Goal: Transaction & Acquisition: Purchase product/service

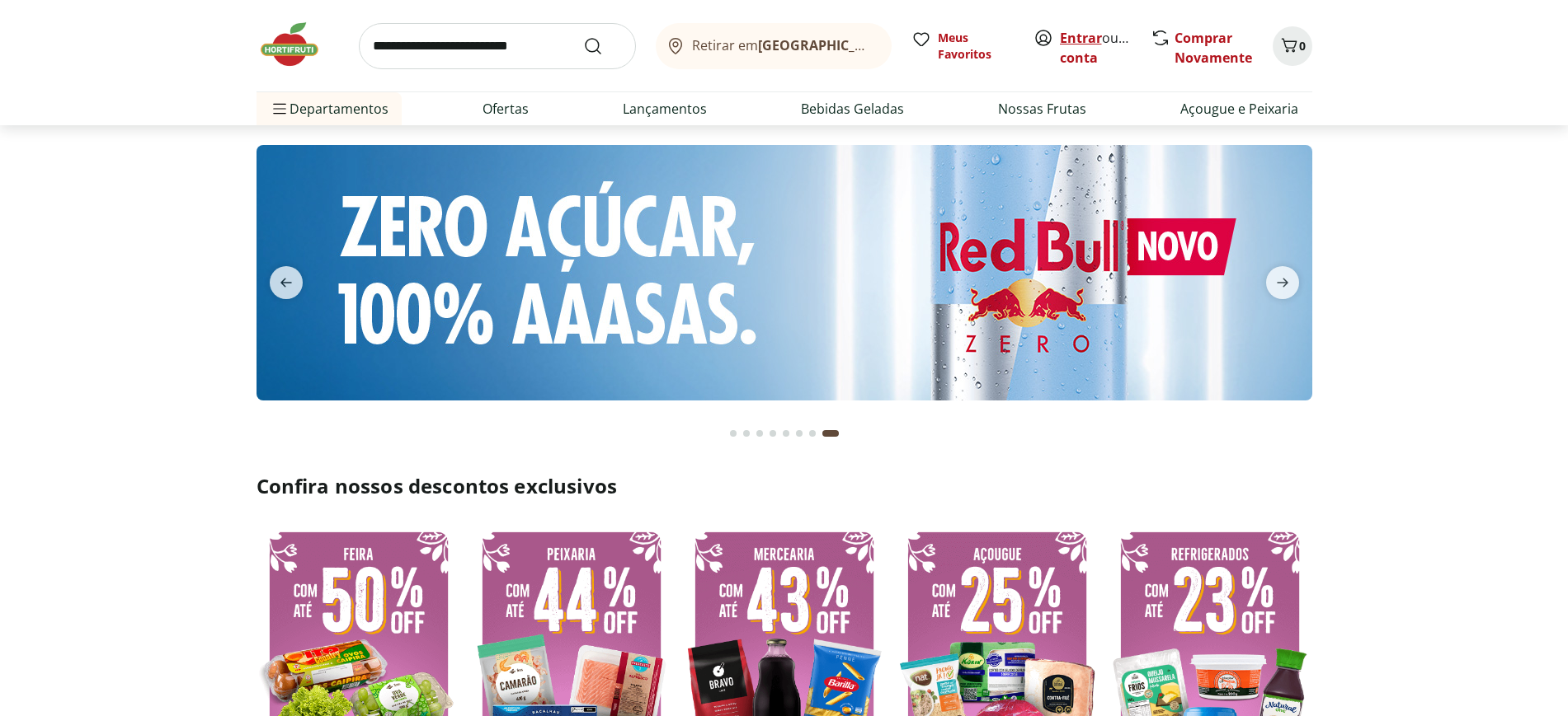
click at [1069, 36] on link "Entrar" at bounding box center [1081, 37] width 42 height 18
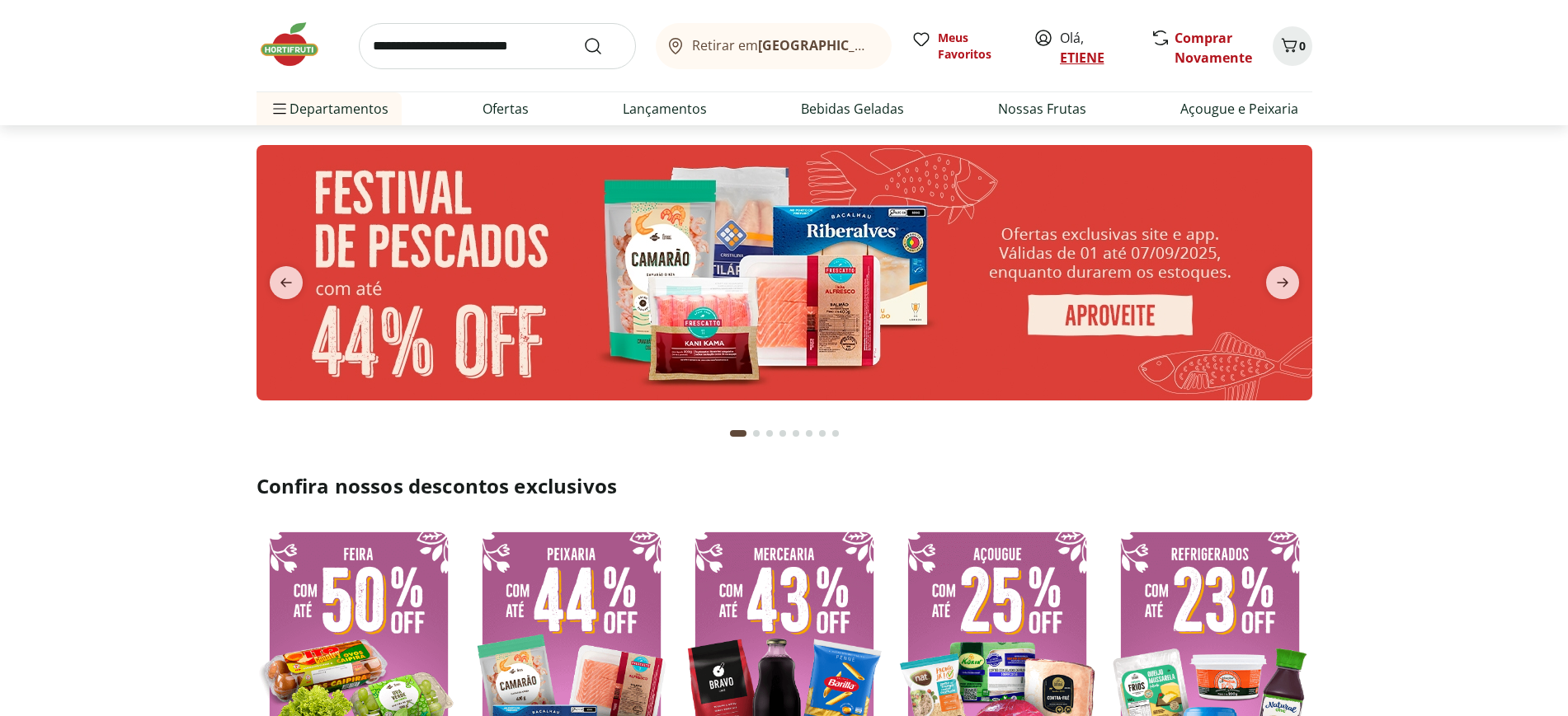
click at [1061, 49] on link "ETIENE" at bounding box center [1082, 58] width 44 height 18
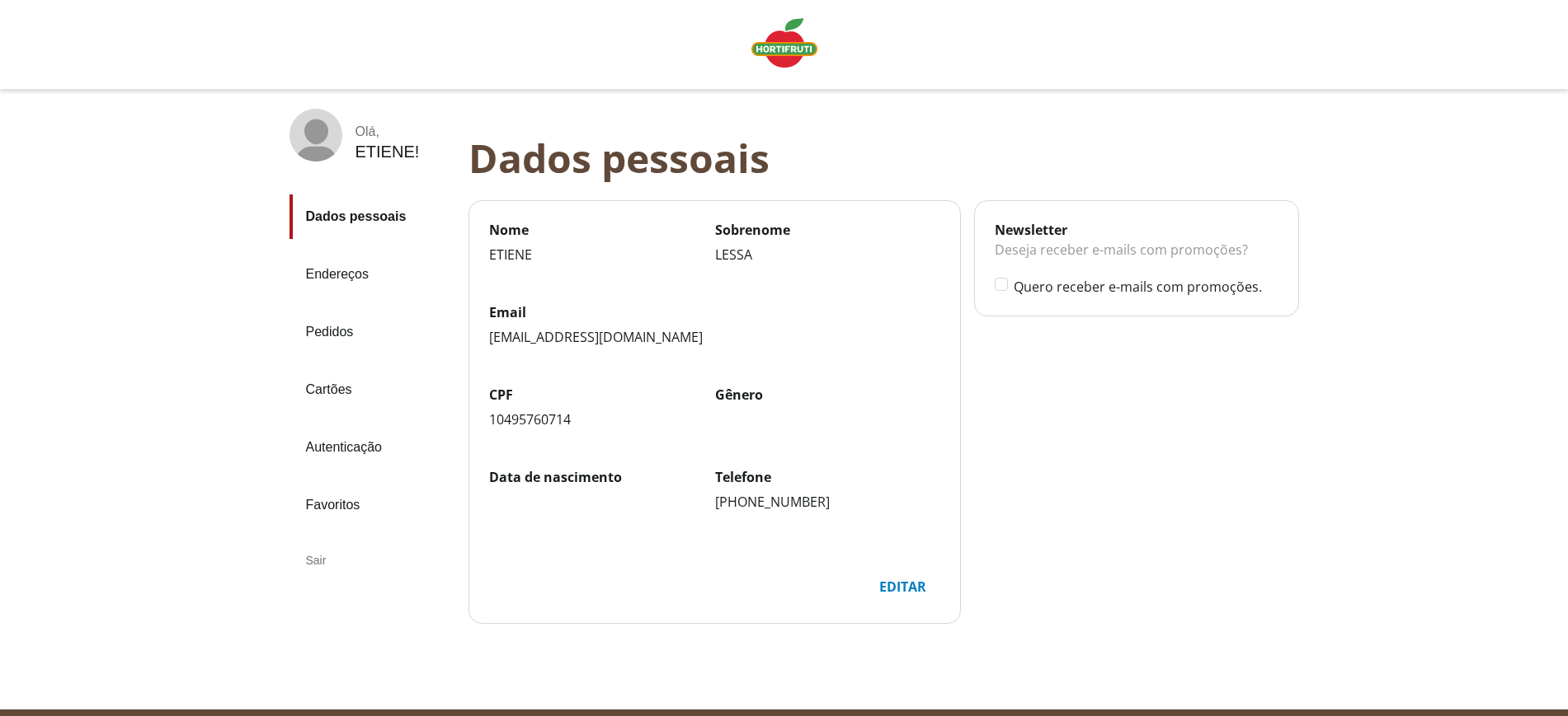
click at [897, 585] on div "Editar" at bounding box center [903, 587] width 73 height 32
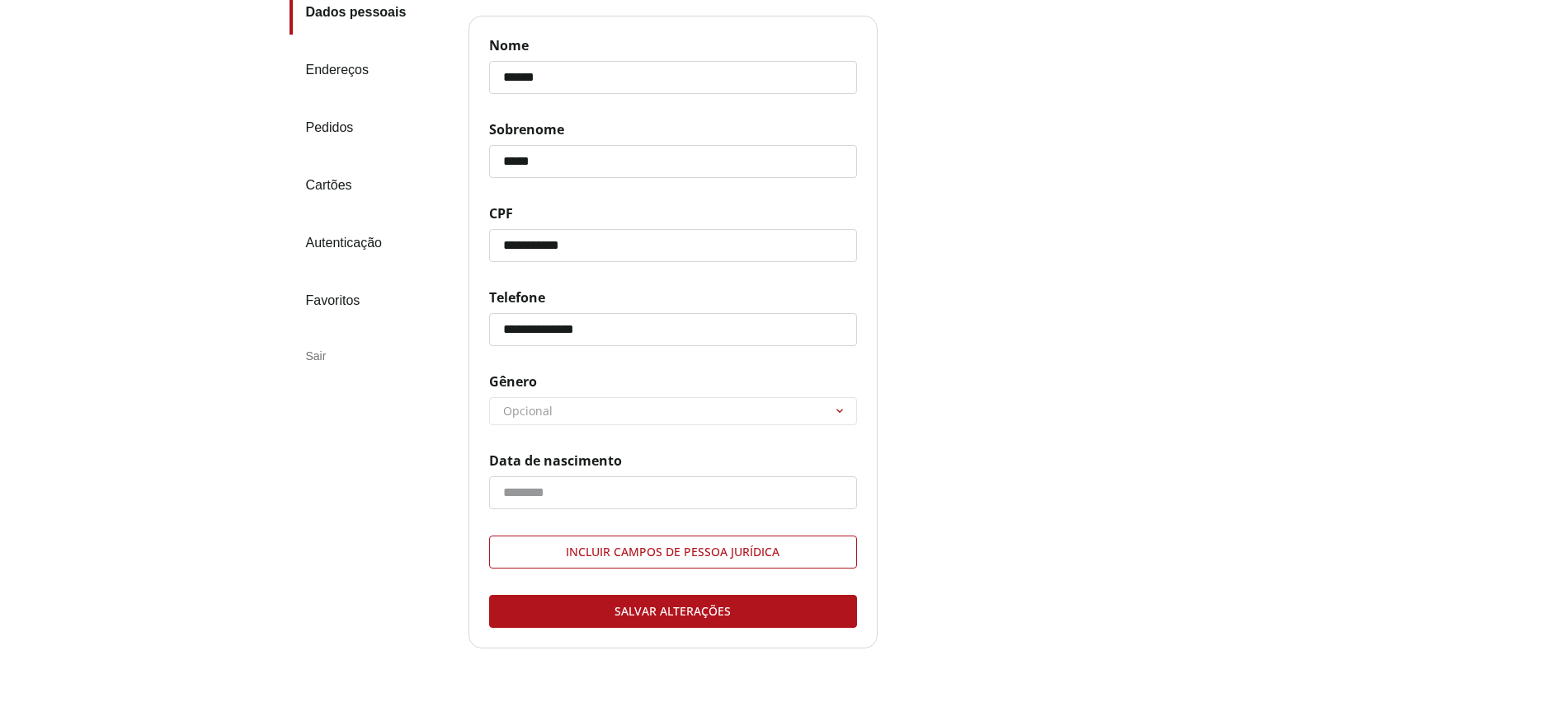
scroll to position [206, 0]
click at [319, 61] on link "Endereços" at bounding box center [372, 68] width 165 height 44
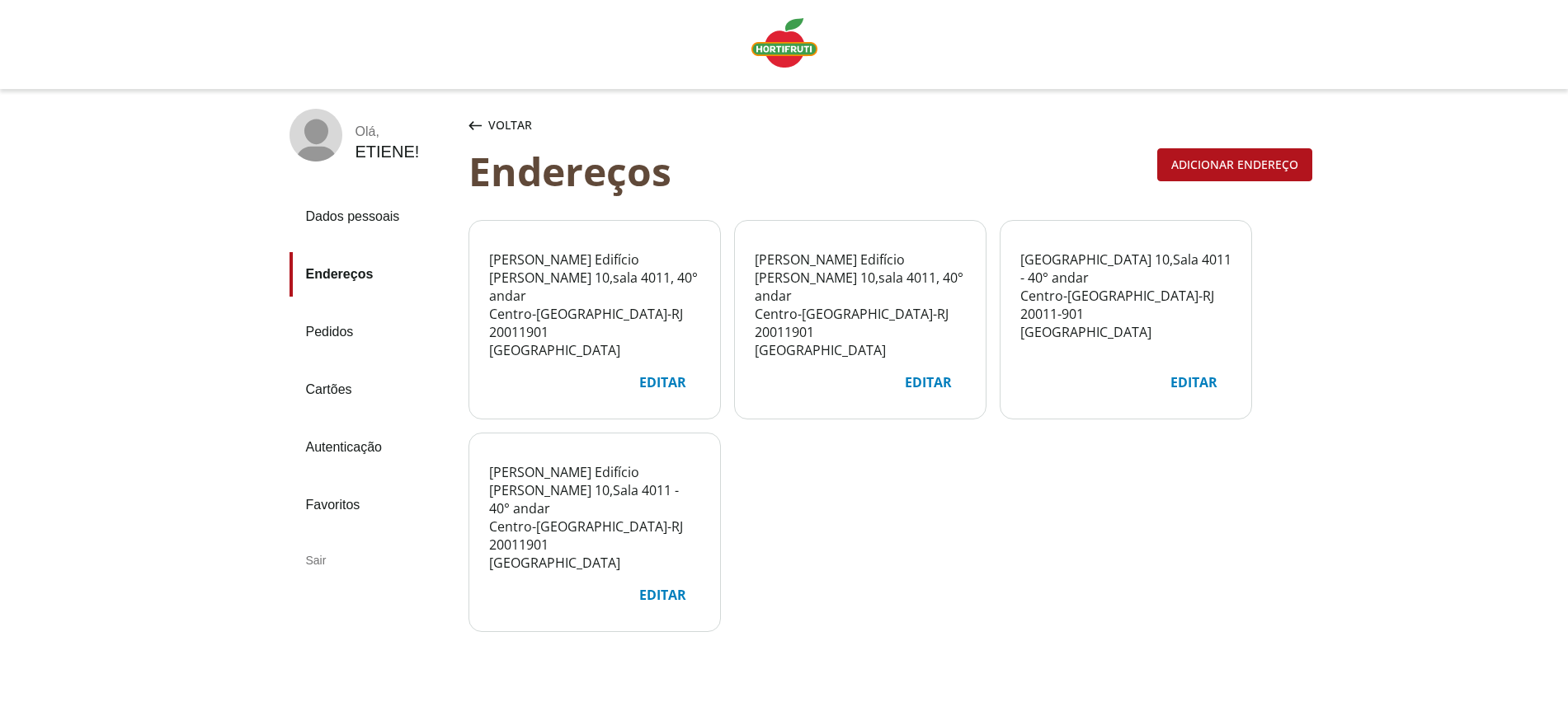
click at [676, 375] on div "Editar" at bounding box center [662, 383] width 73 height 32
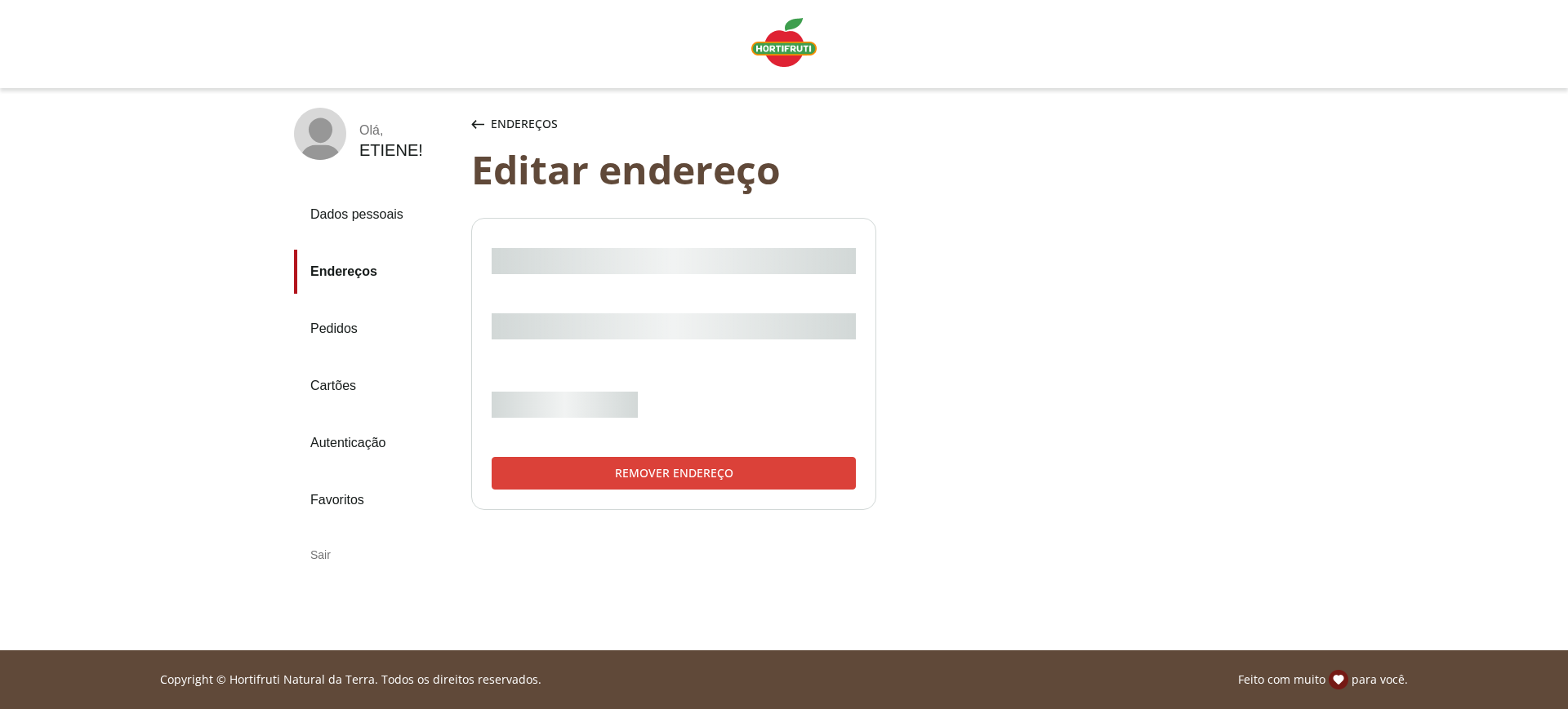
select select "***"
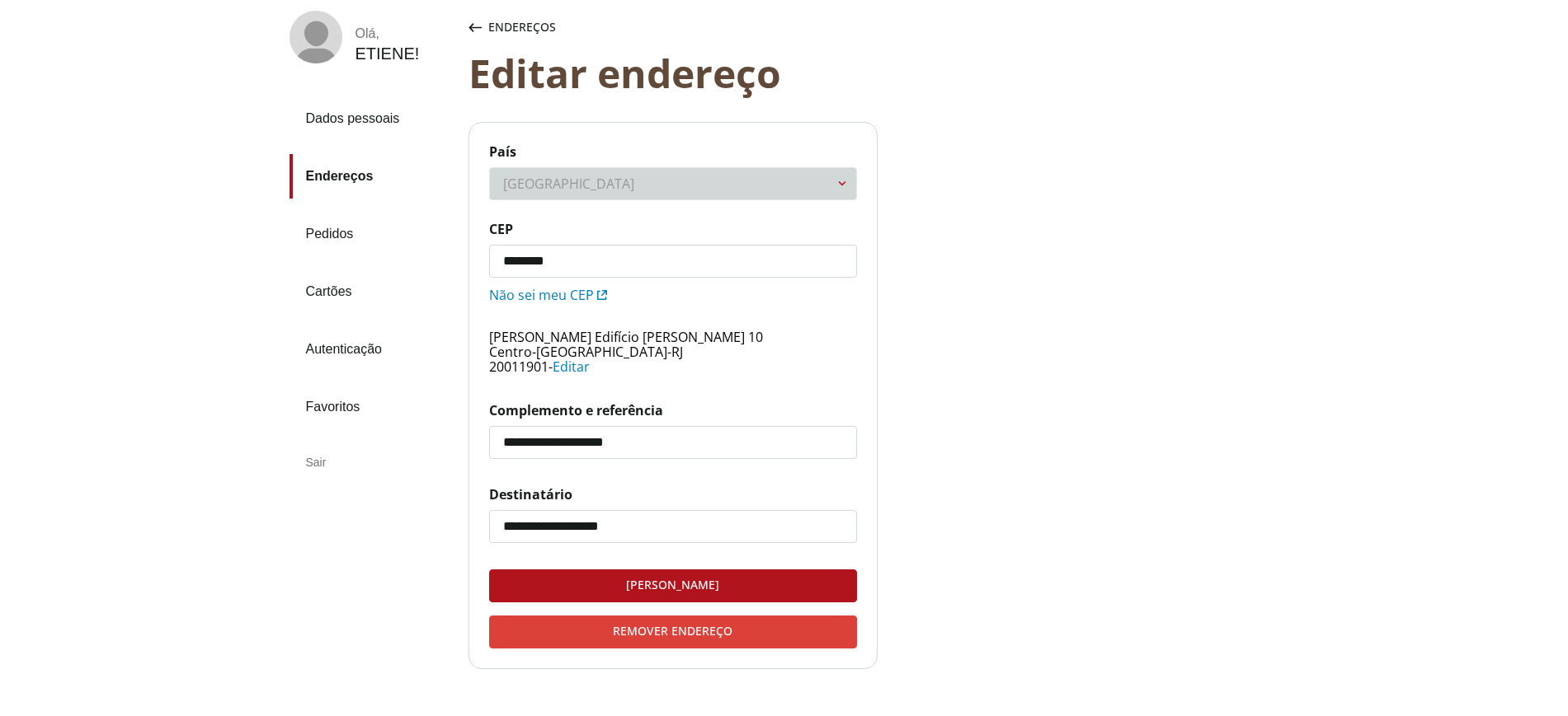
scroll to position [93, 0]
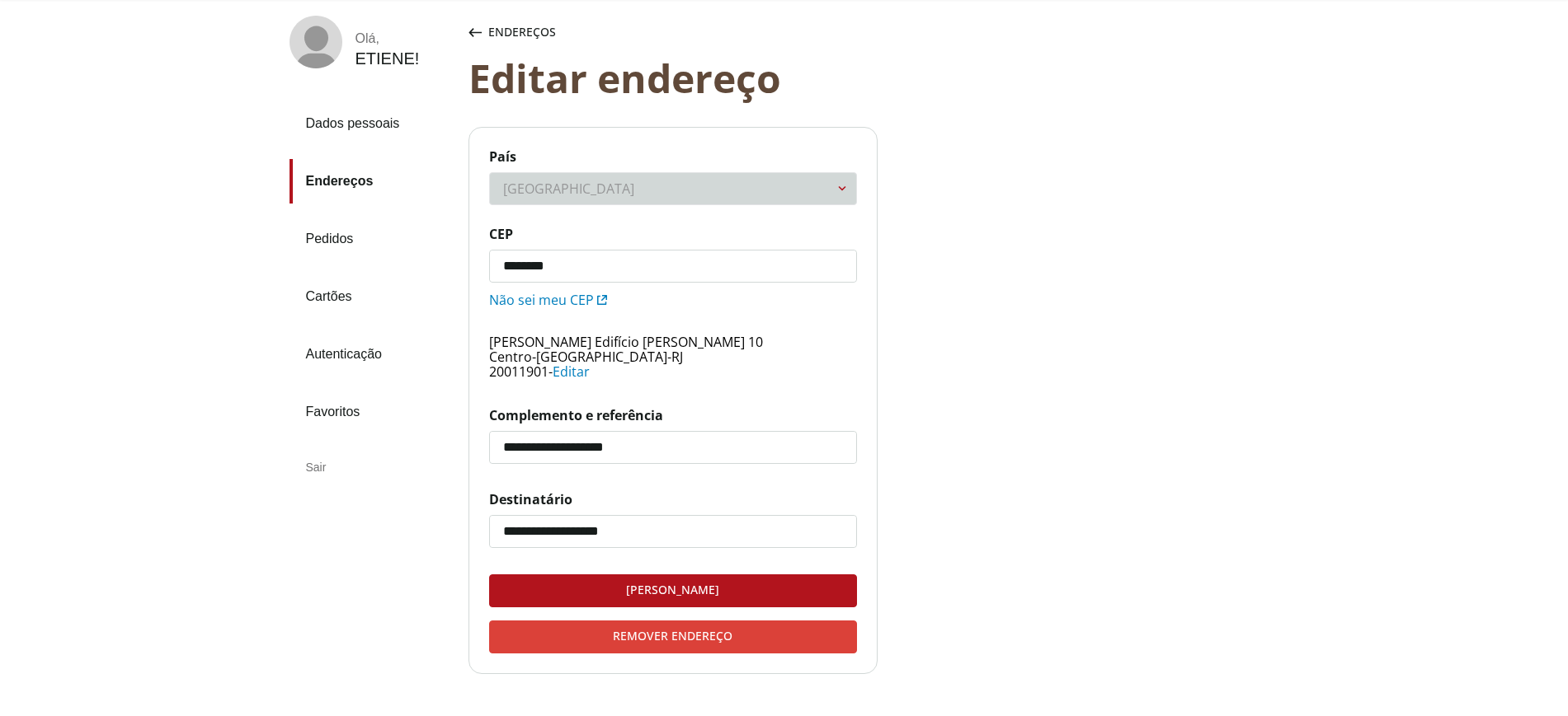
click at [311, 112] on link "Dados pessoais" at bounding box center [372, 124] width 165 height 44
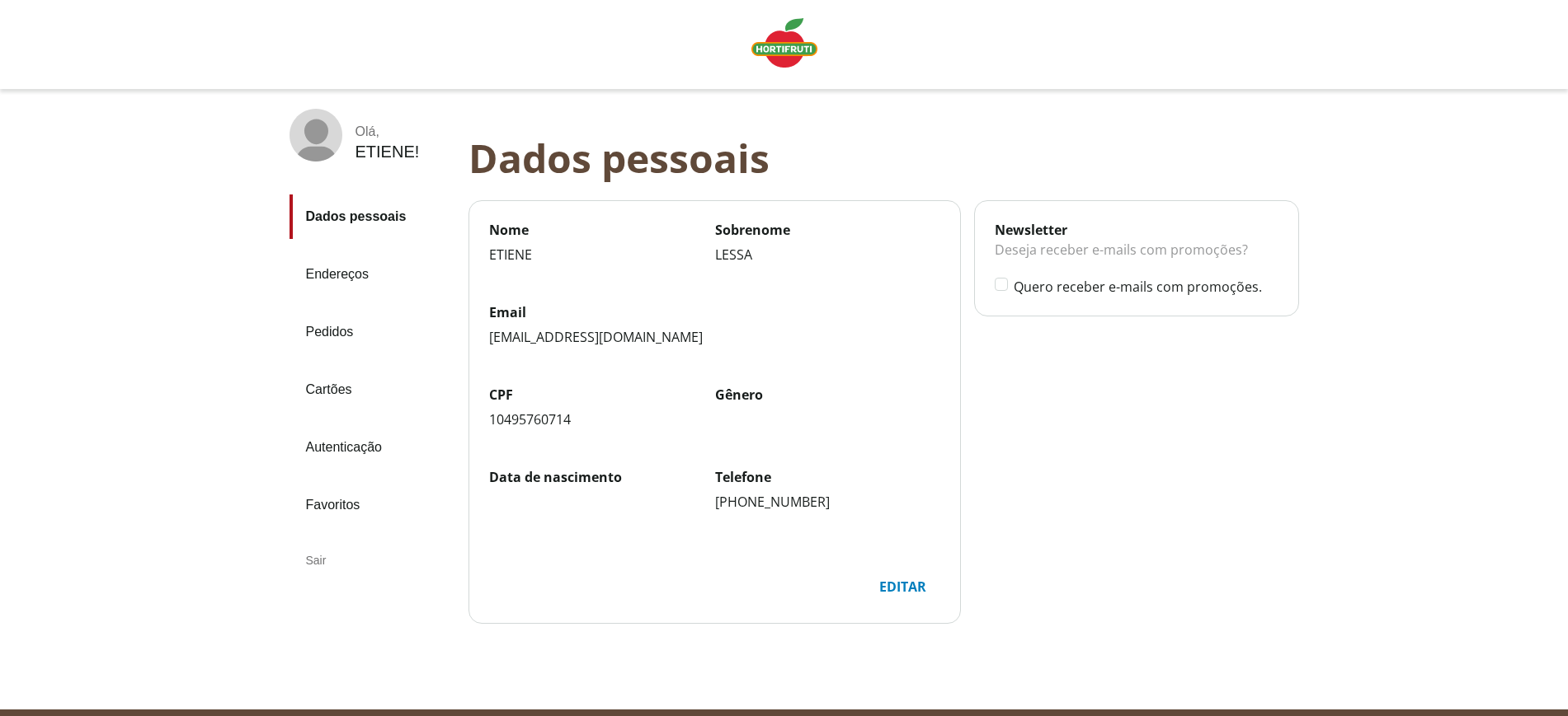
click at [908, 577] on div "Editar" at bounding box center [903, 587] width 73 height 32
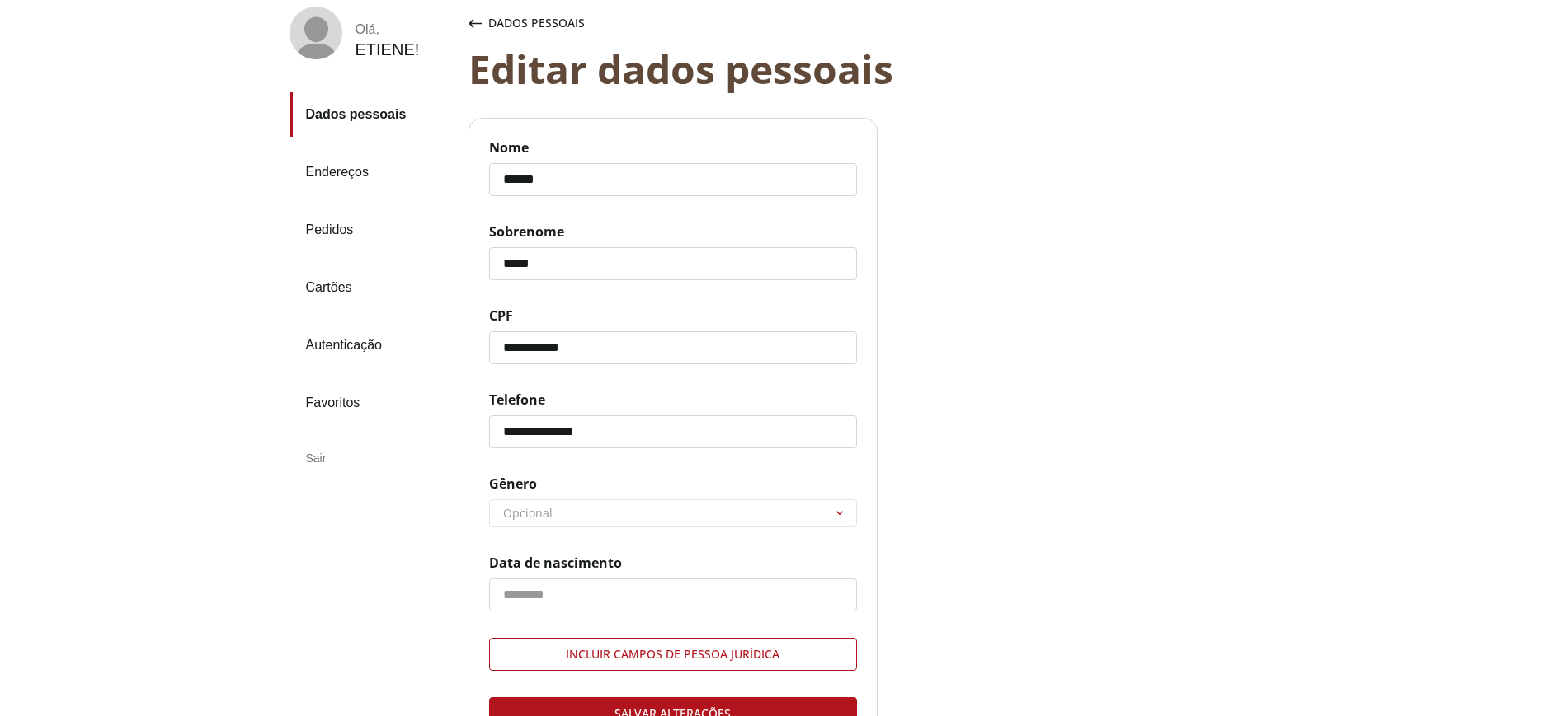
scroll to position [103, 0]
click at [641, 419] on input "**********" at bounding box center [673, 432] width 368 height 33
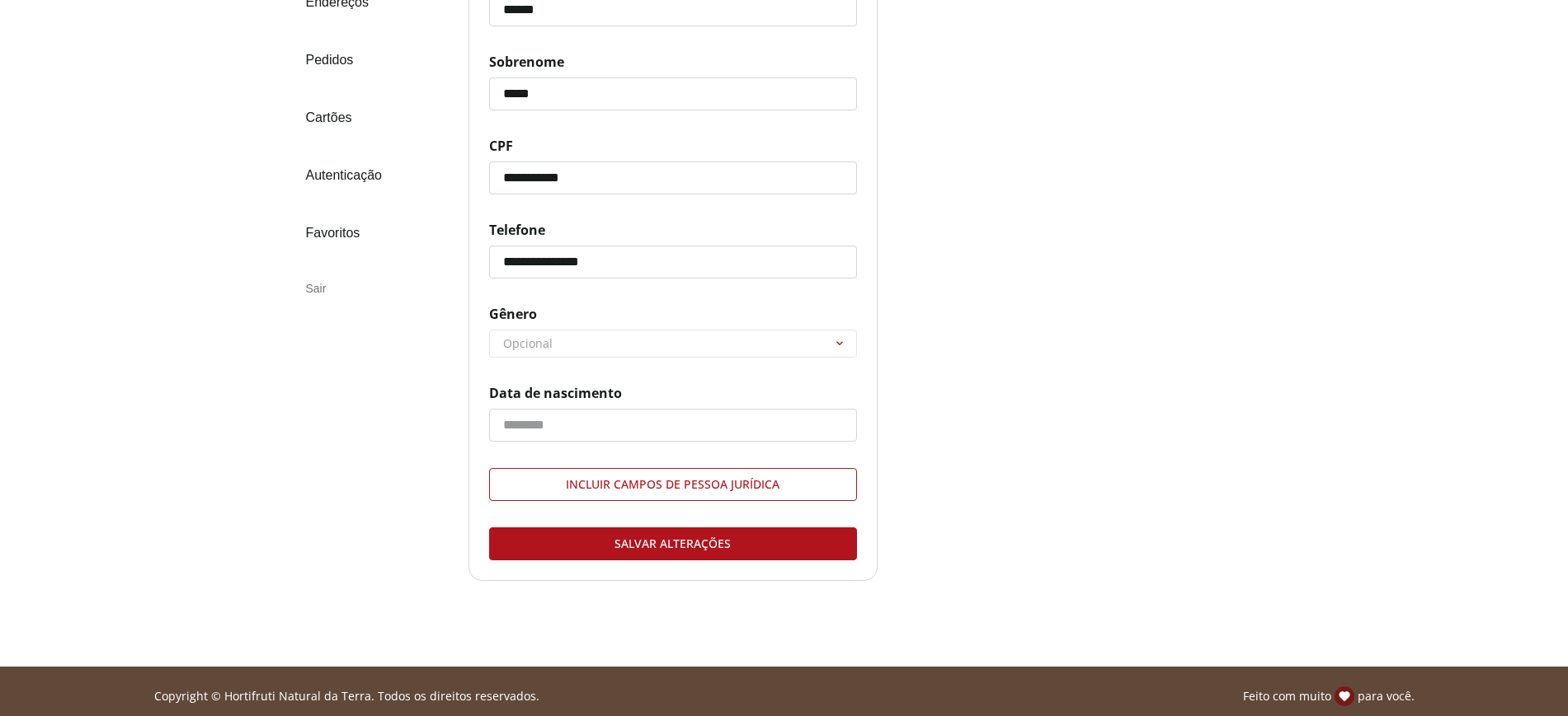
scroll to position [282, 0]
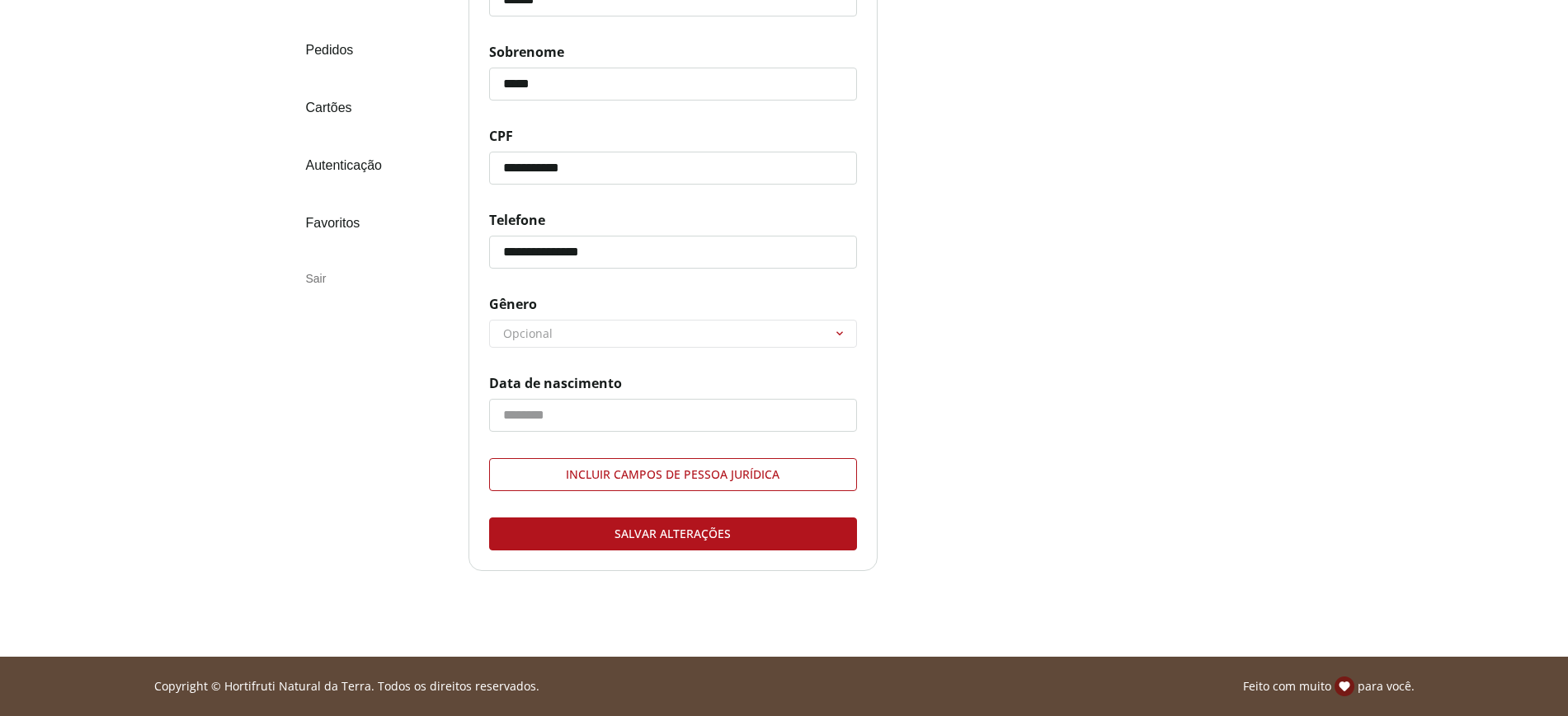
type input "**********"
click at [702, 525] on div "Salvar alterações" at bounding box center [673, 534] width 366 height 32
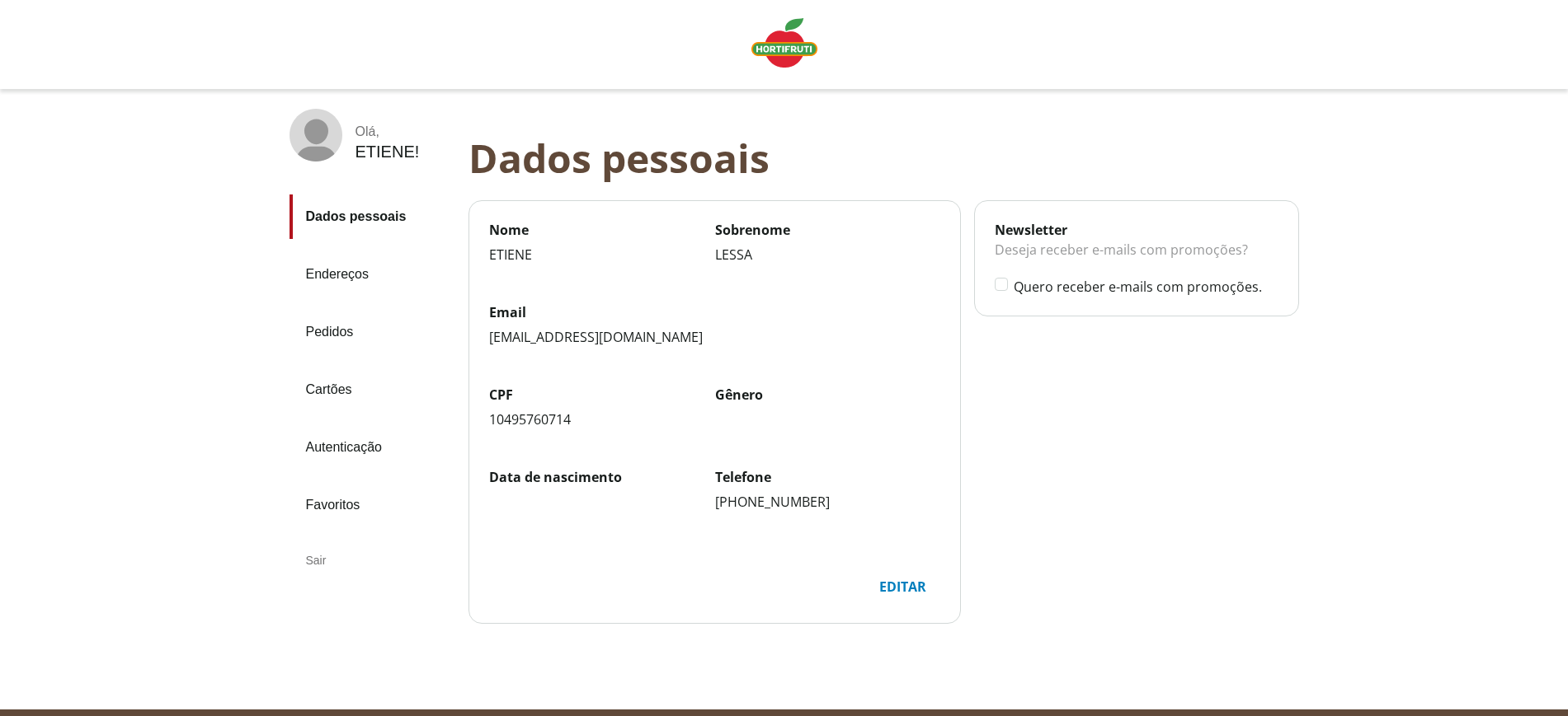
click at [330, 267] on link "Endereços" at bounding box center [372, 275] width 165 height 44
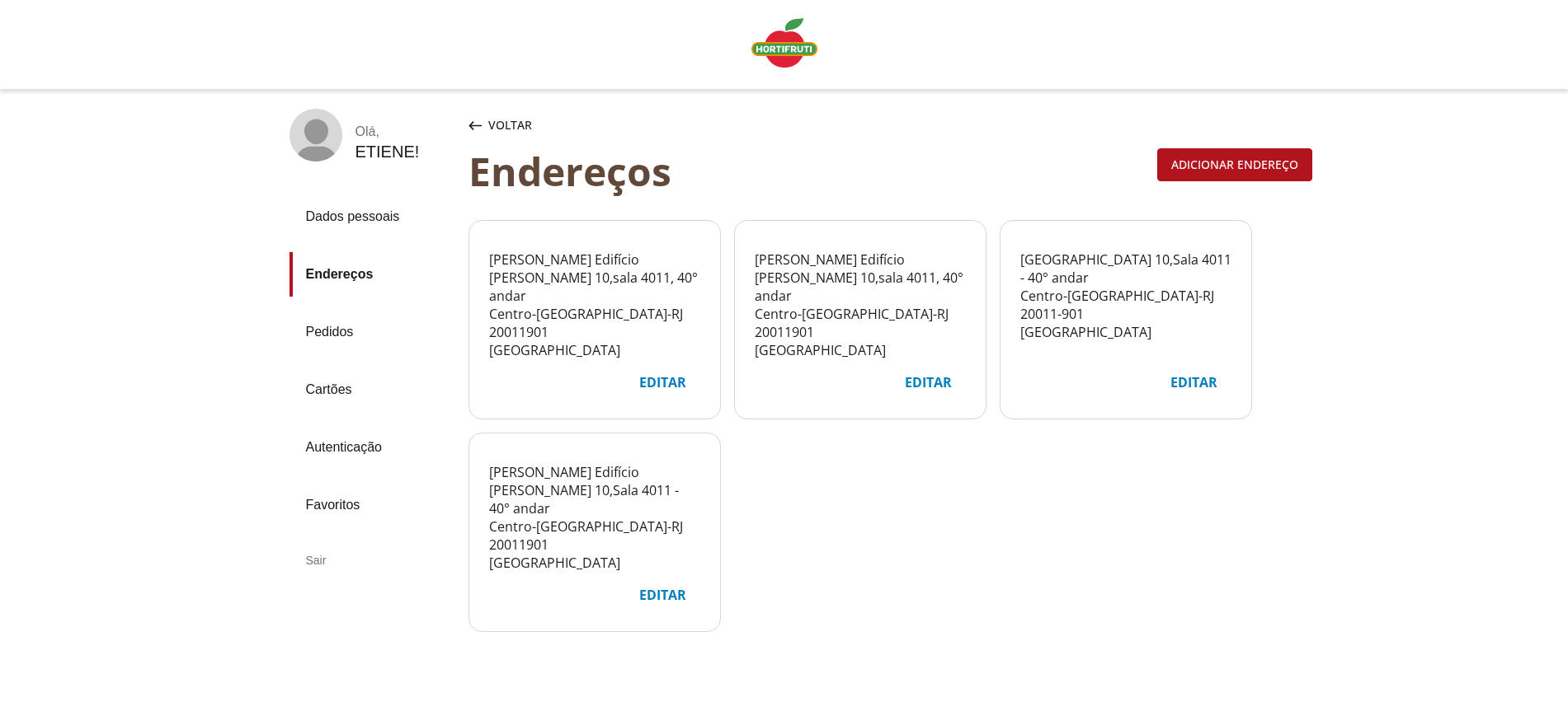
click at [675, 383] on div "Editar" at bounding box center [662, 383] width 73 height 32
select select "***"
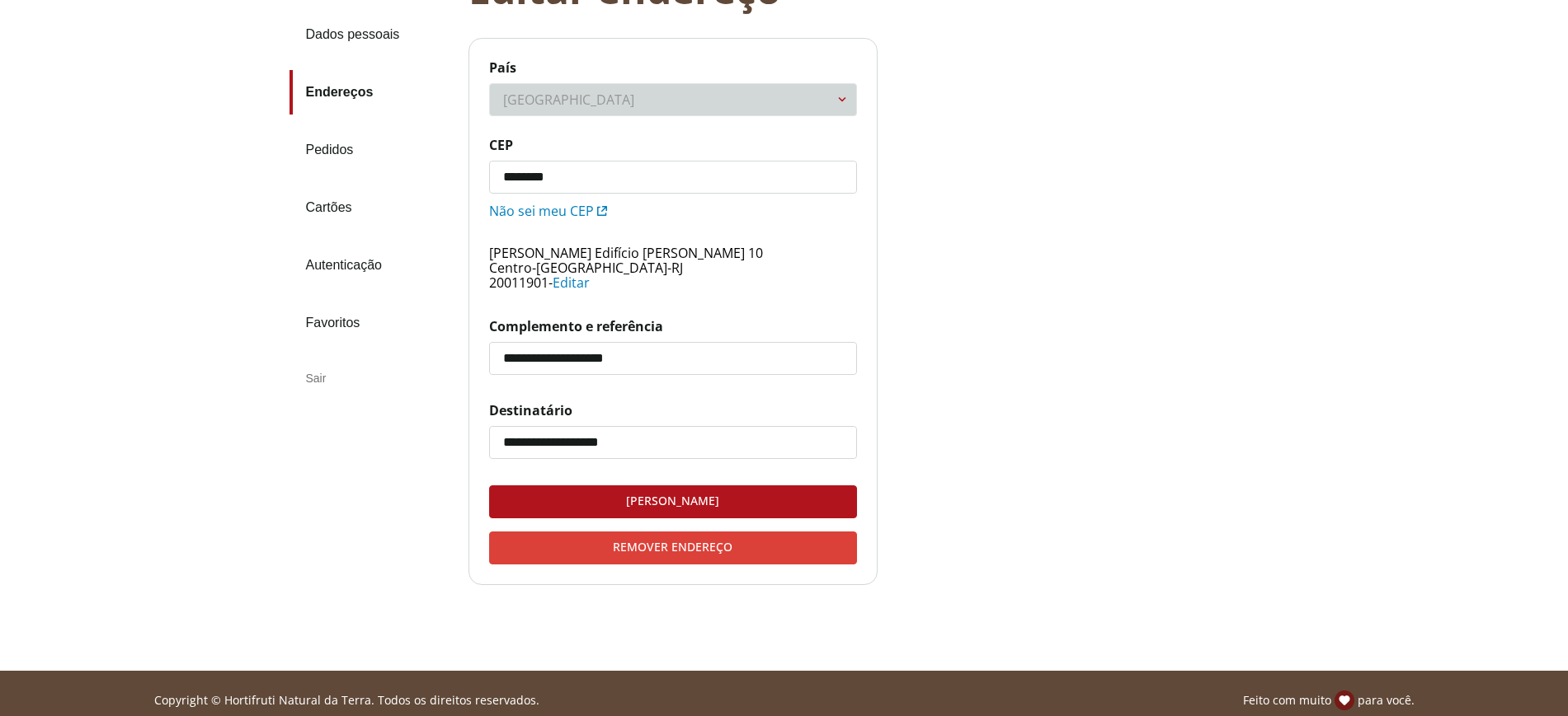
scroll to position [196, 0]
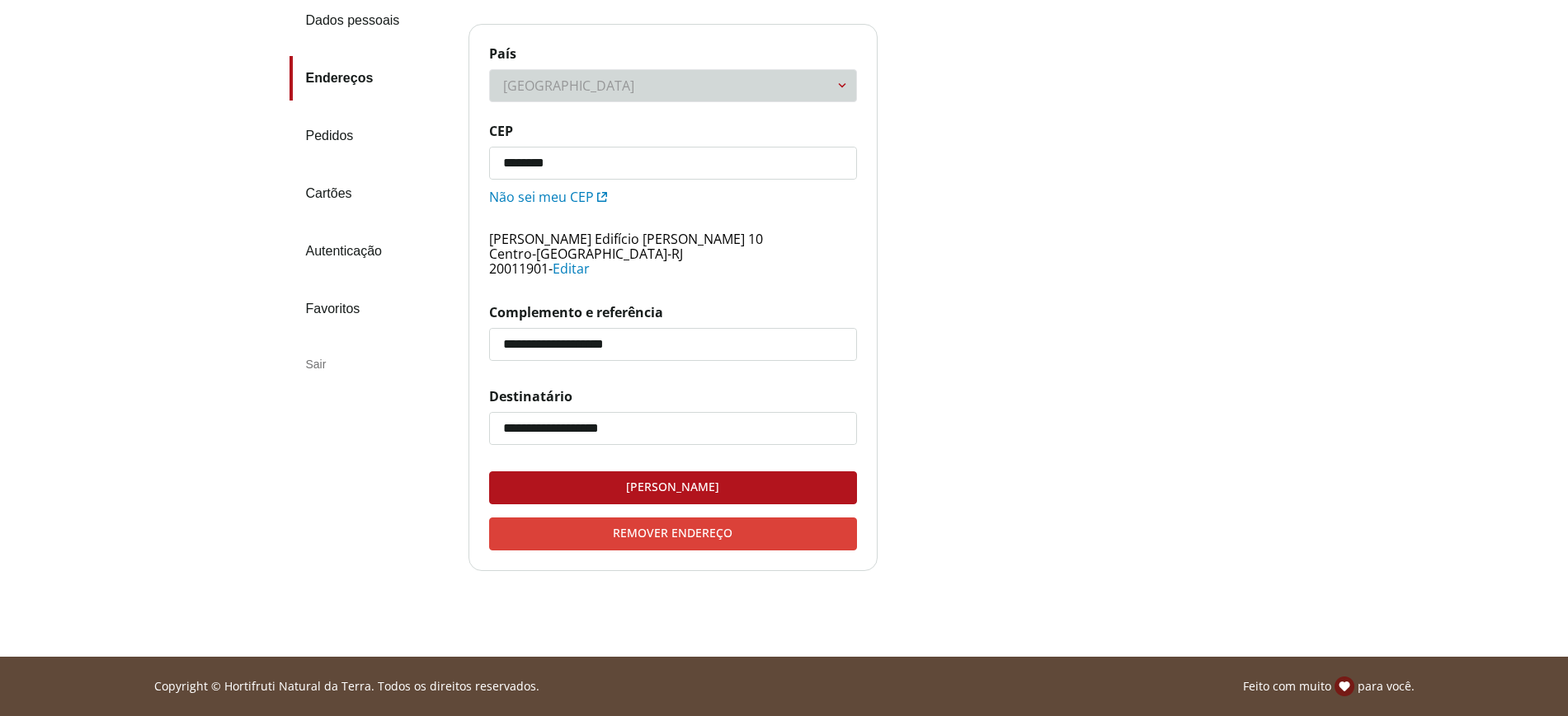
click at [675, 531] on div "Remover endereço" at bounding box center [673, 534] width 366 height 32
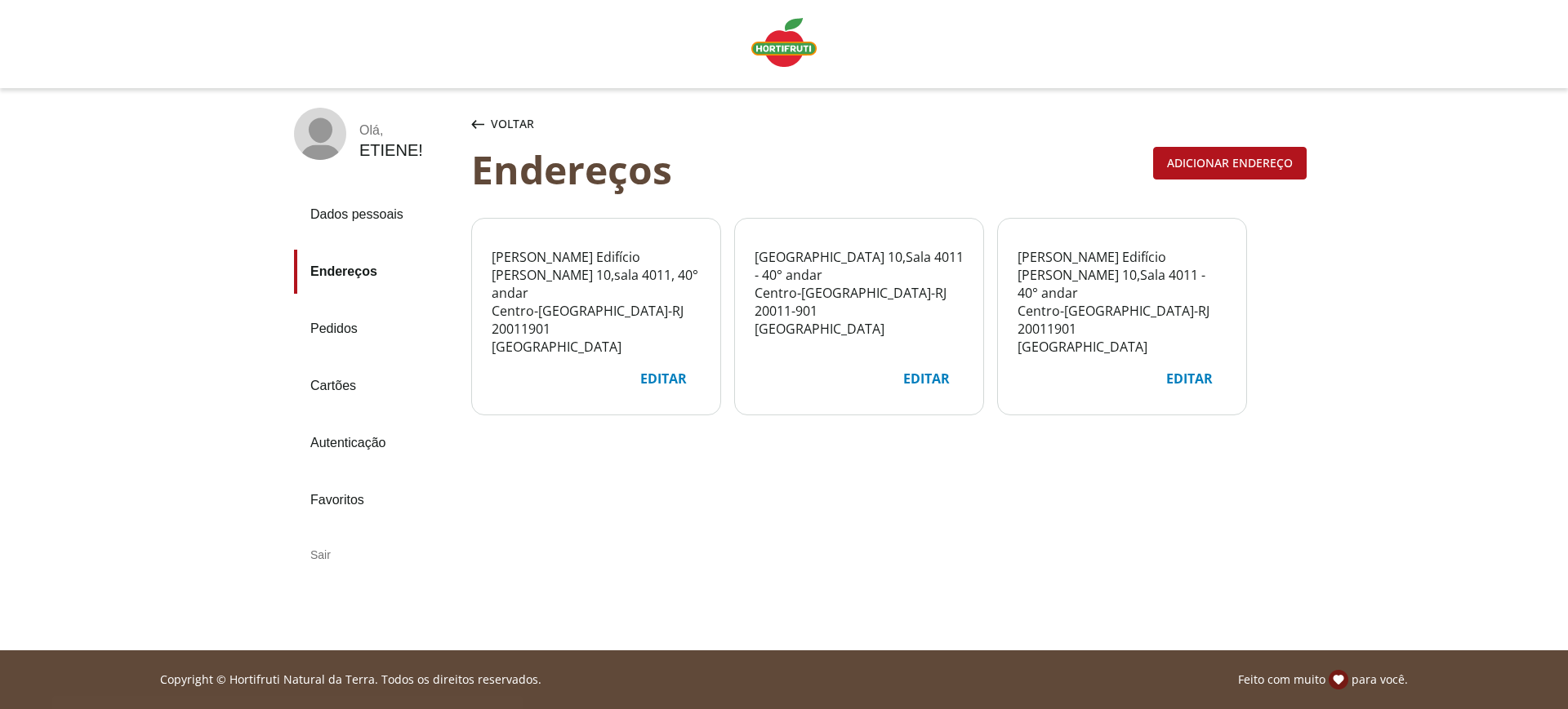
click at [919, 375] on div "Editar" at bounding box center [926, 379] width 72 height 31
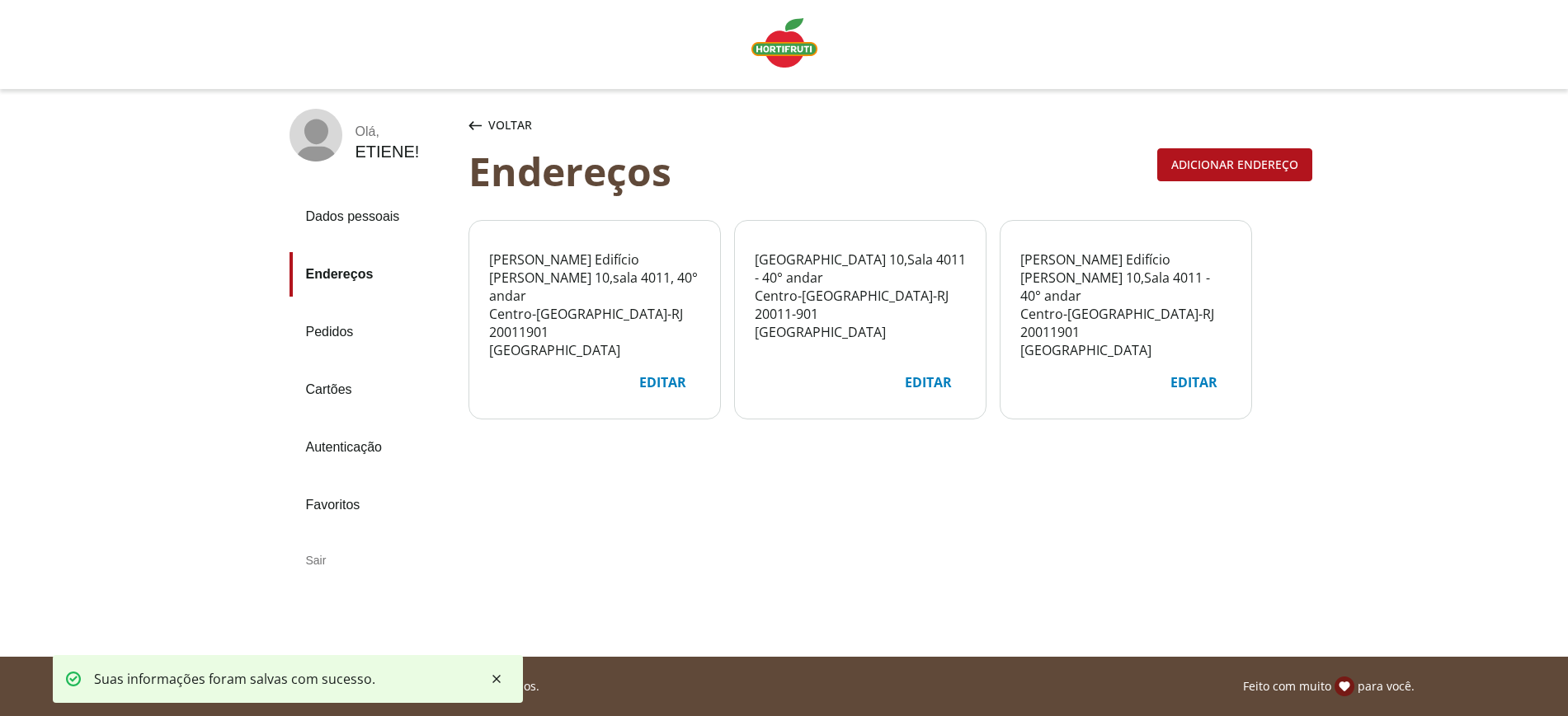
select select "***"
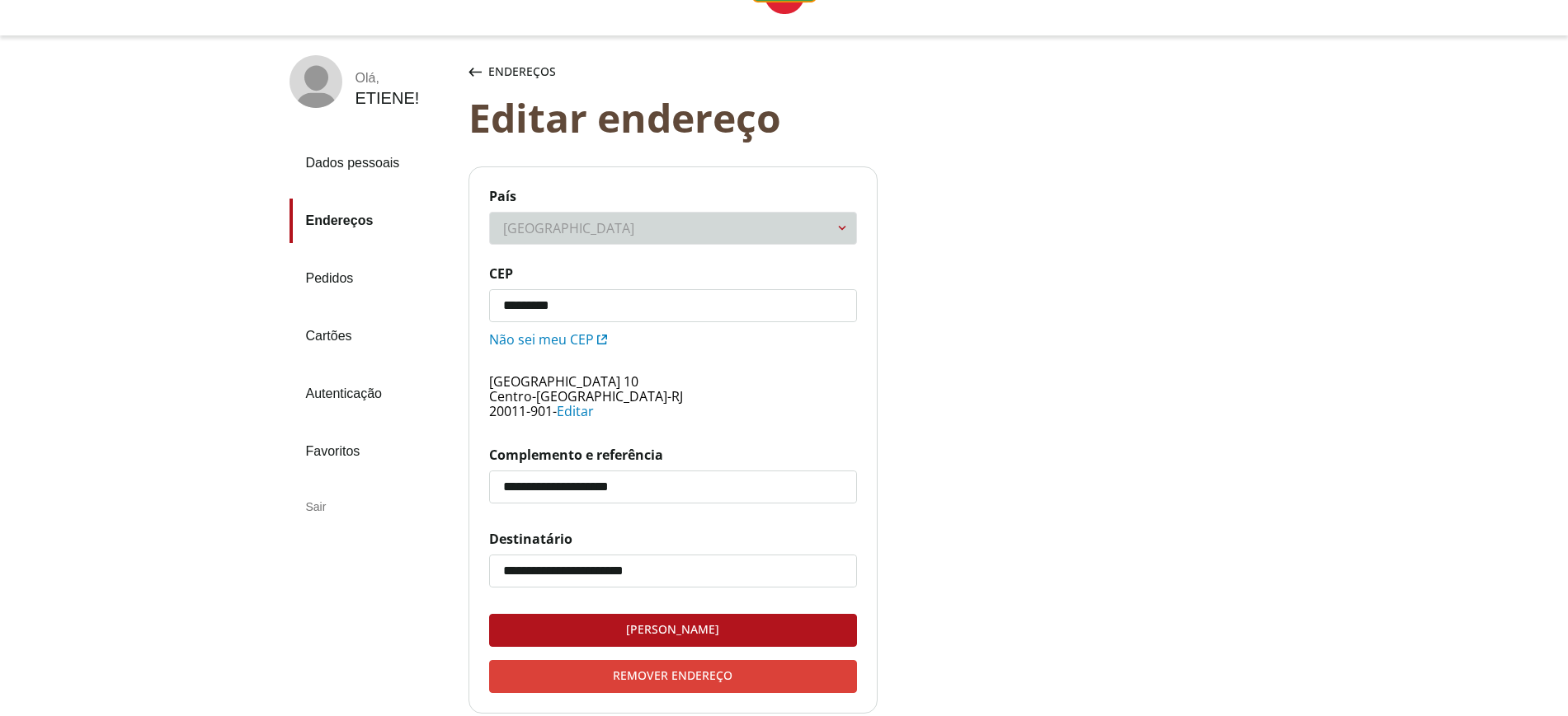
scroll to position [196, 0]
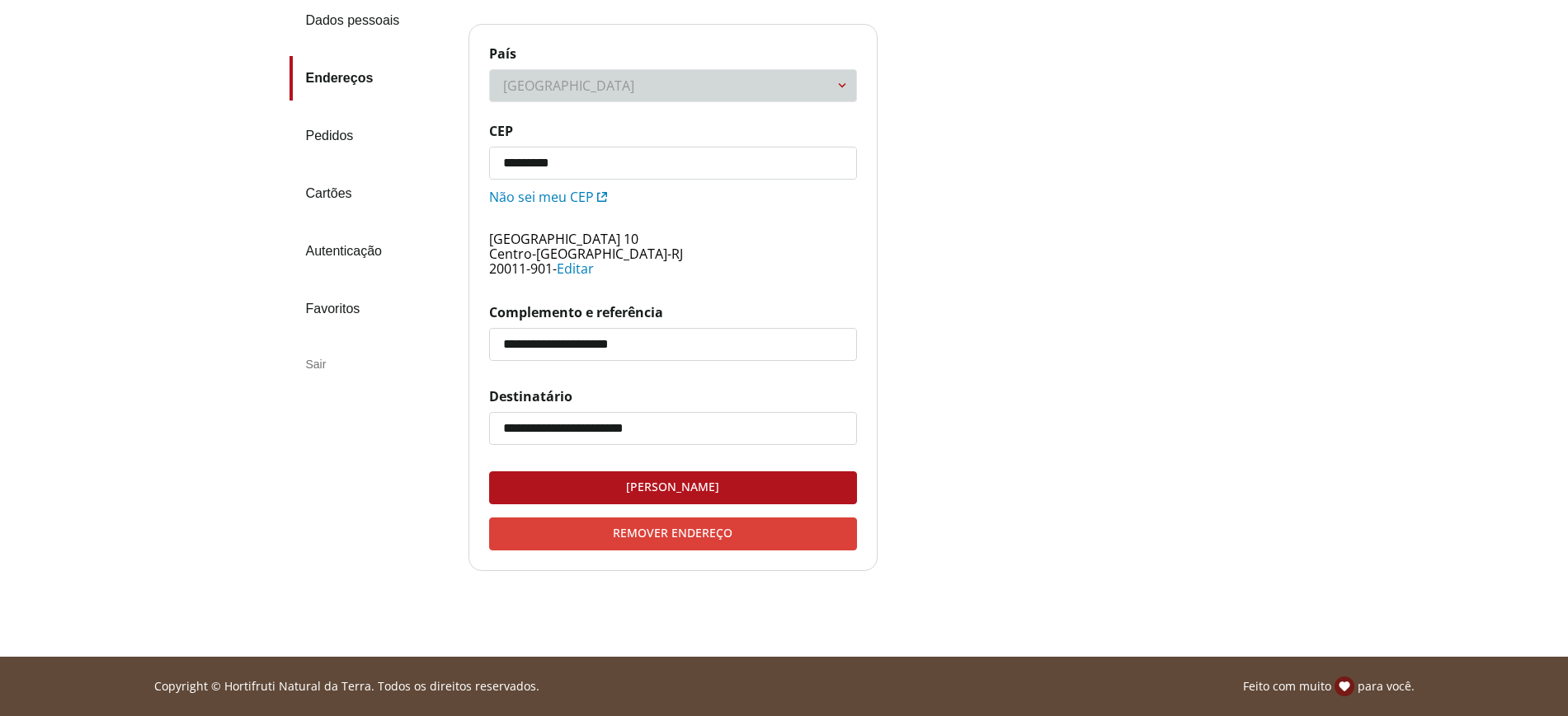
click at [768, 531] on div "Remover endereço" at bounding box center [673, 534] width 366 height 32
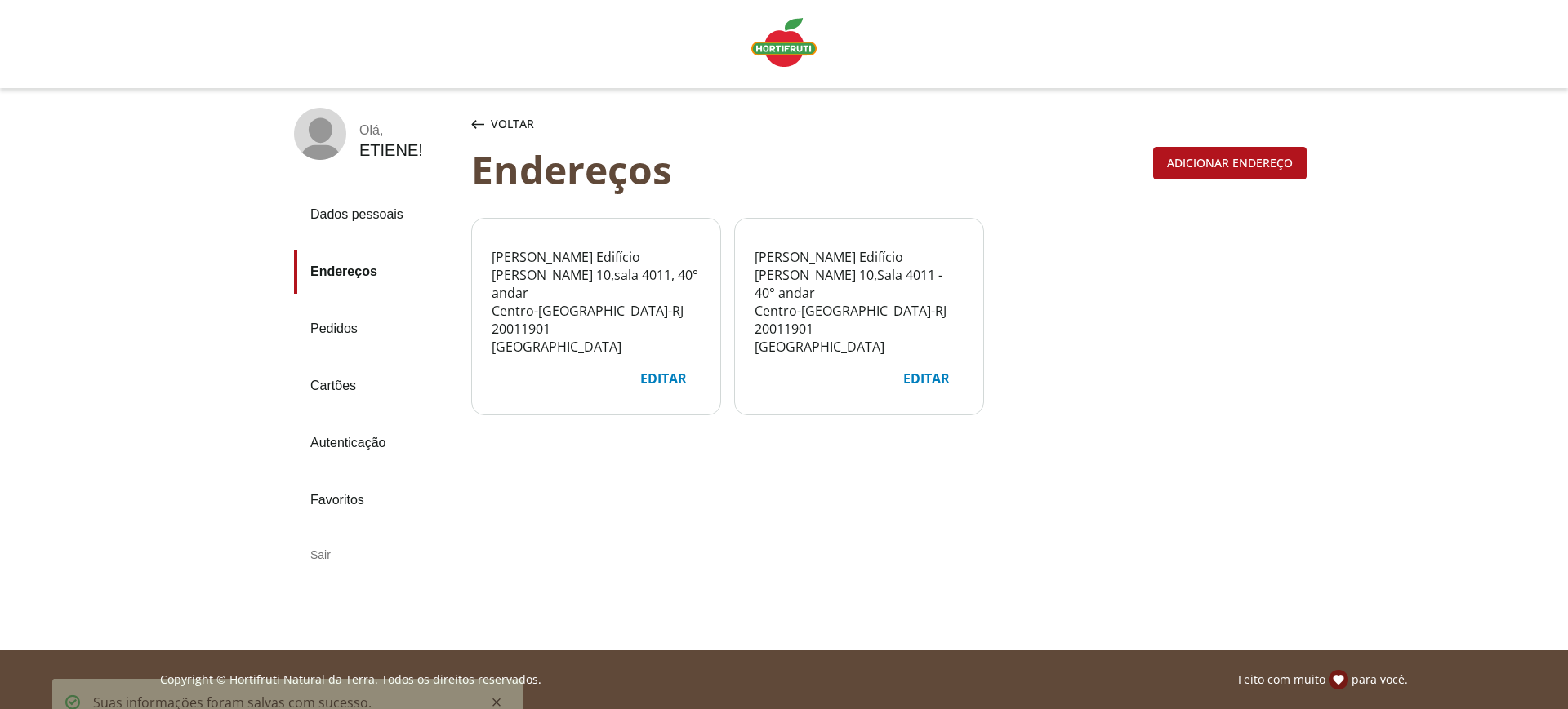
click at [915, 381] on div "Editar" at bounding box center [926, 379] width 72 height 31
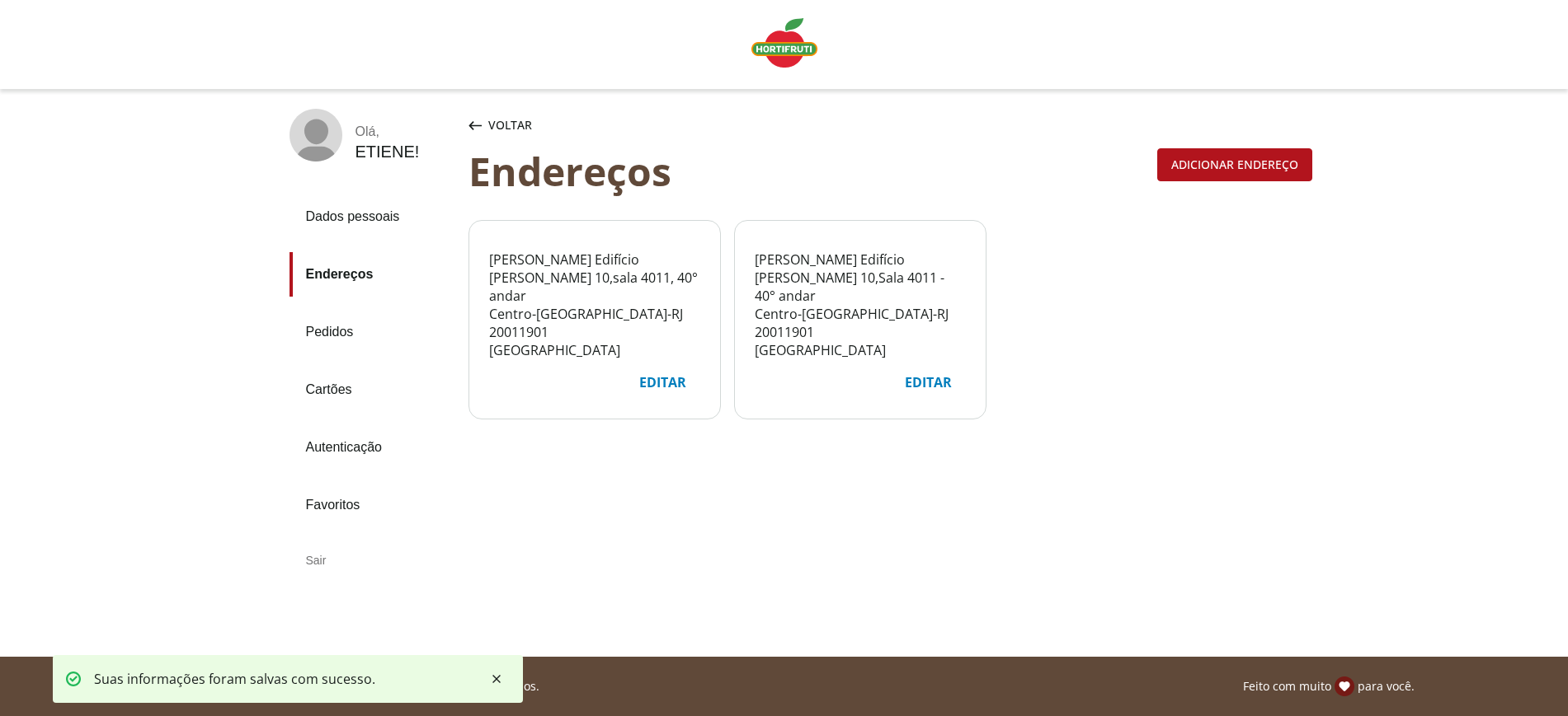
select select "***"
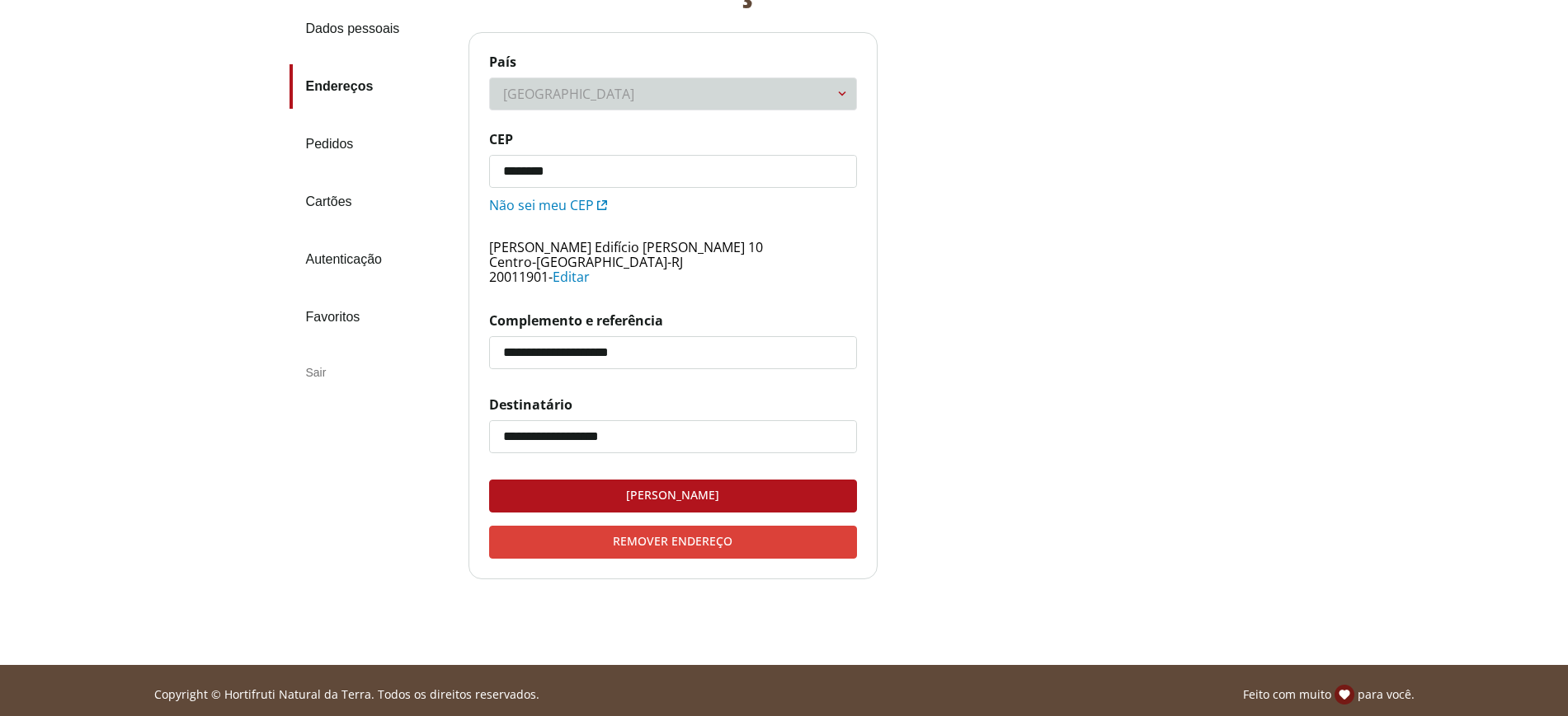
scroll to position [196, 0]
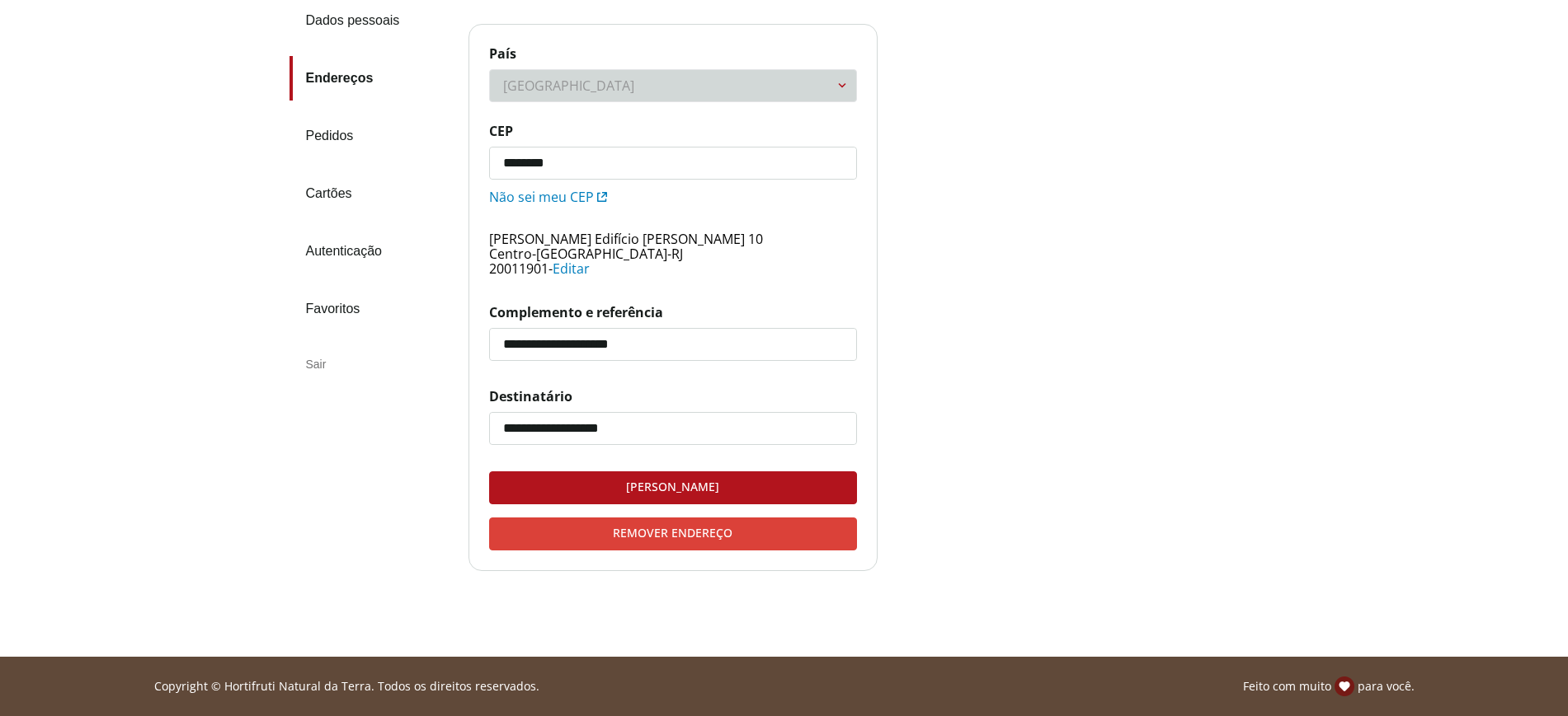
click at [727, 537] on div "Remover endereço" at bounding box center [673, 534] width 366 height 32
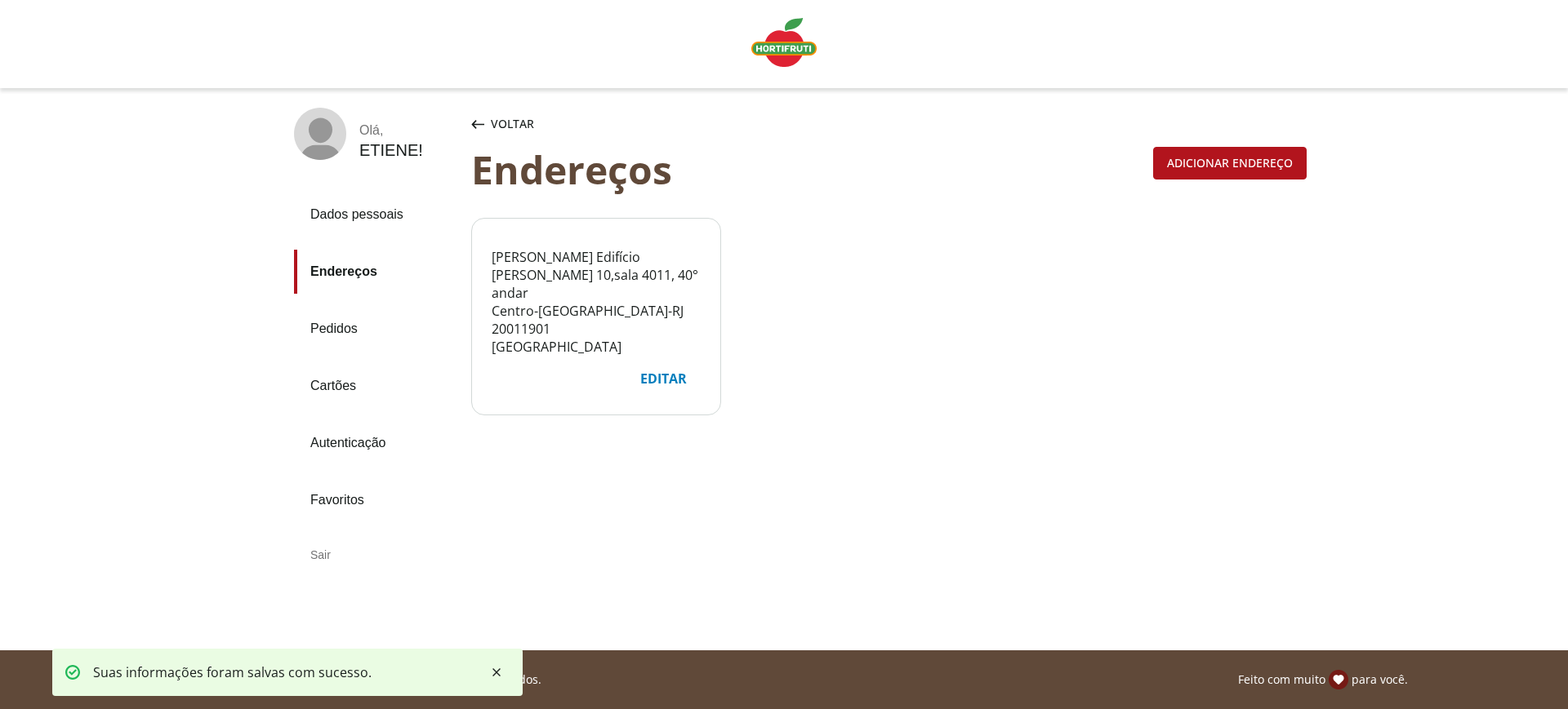
click at [340, 327] on link "Pedidos" at bounding box center [376, 329] width 164 height 44
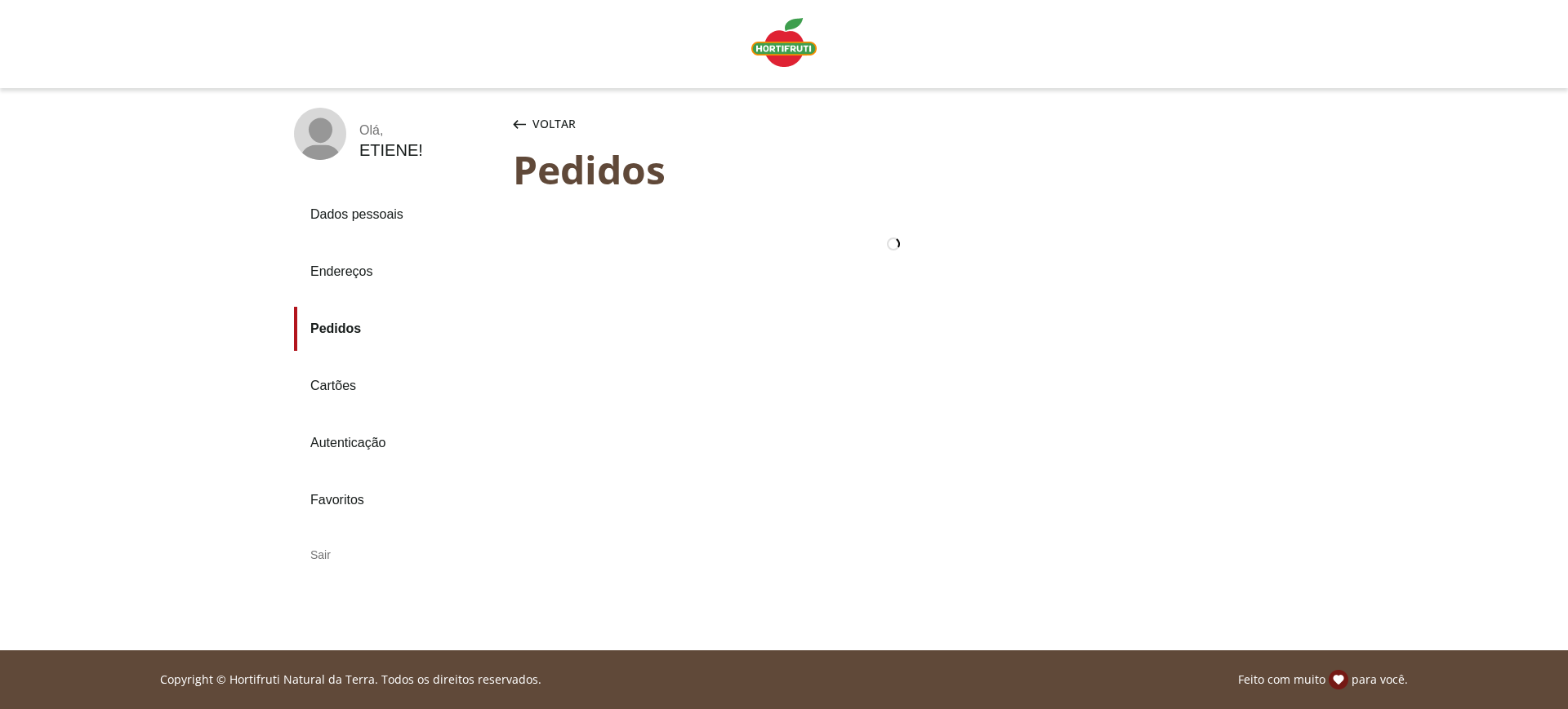
click at [328, 386] on link "Cartões" at bounding box center [397, 386] width 206 height 44
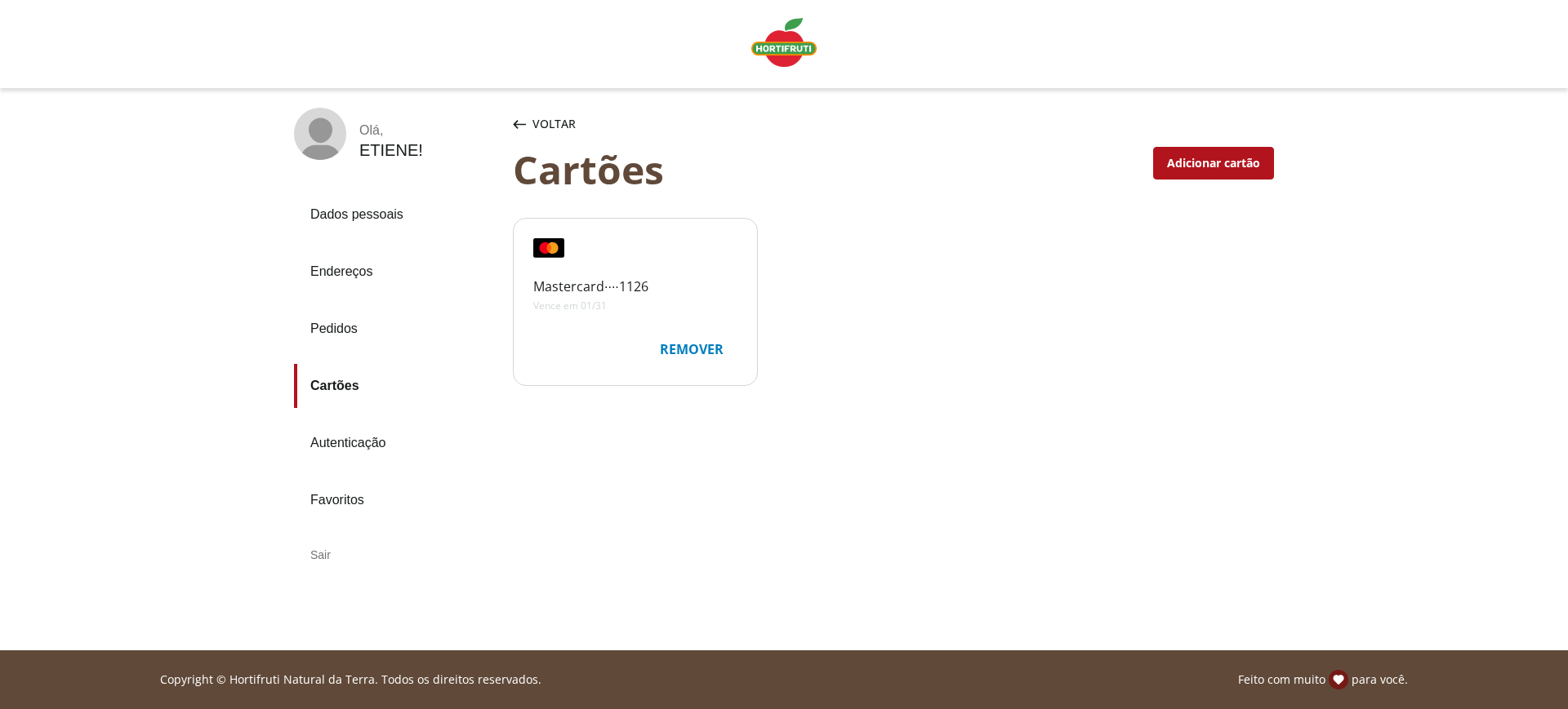
click at [338, 453] on link "Autenticação" at bounding box center [397, 443] width 206 height 44
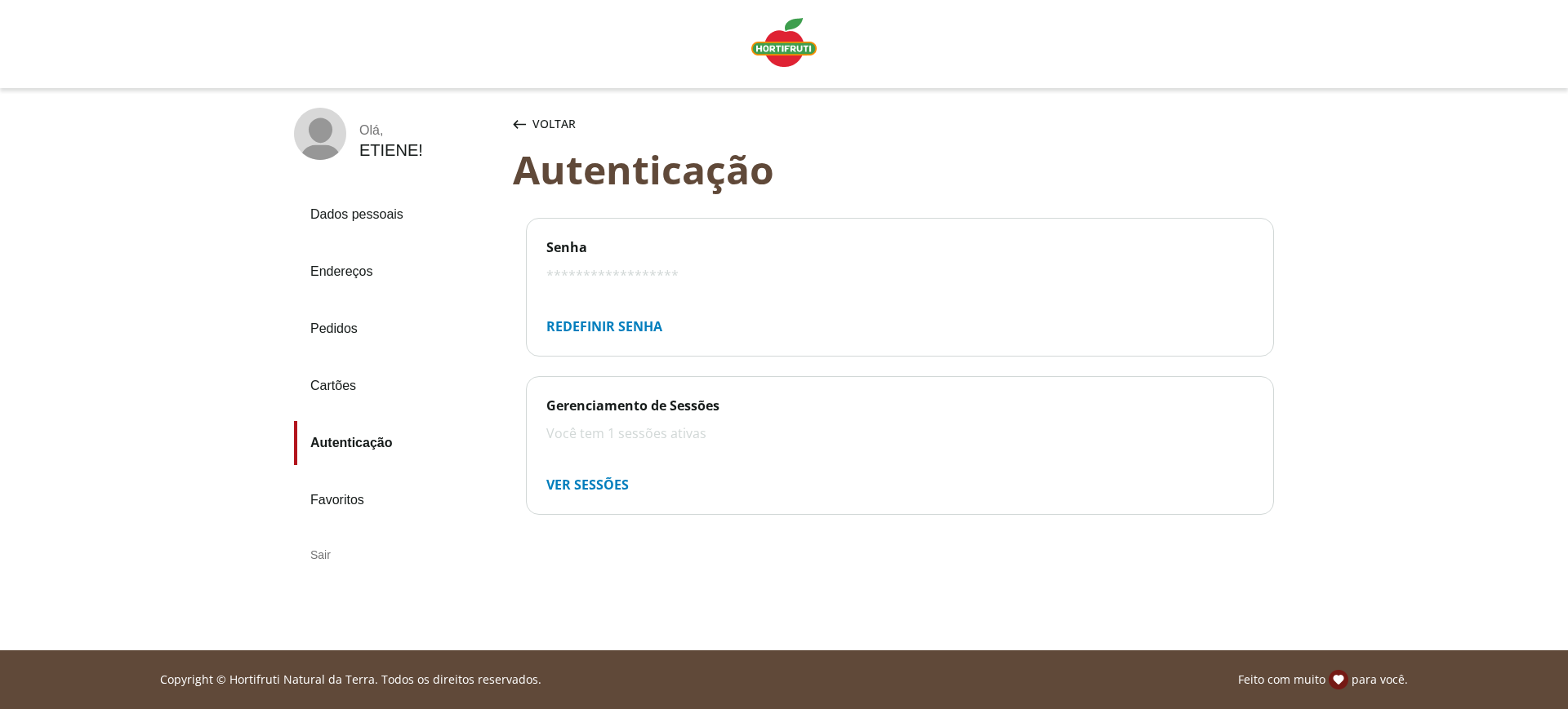
click at [327, 510] on link "Favoritos" at bounding box center [397, 501] width 206 height 44
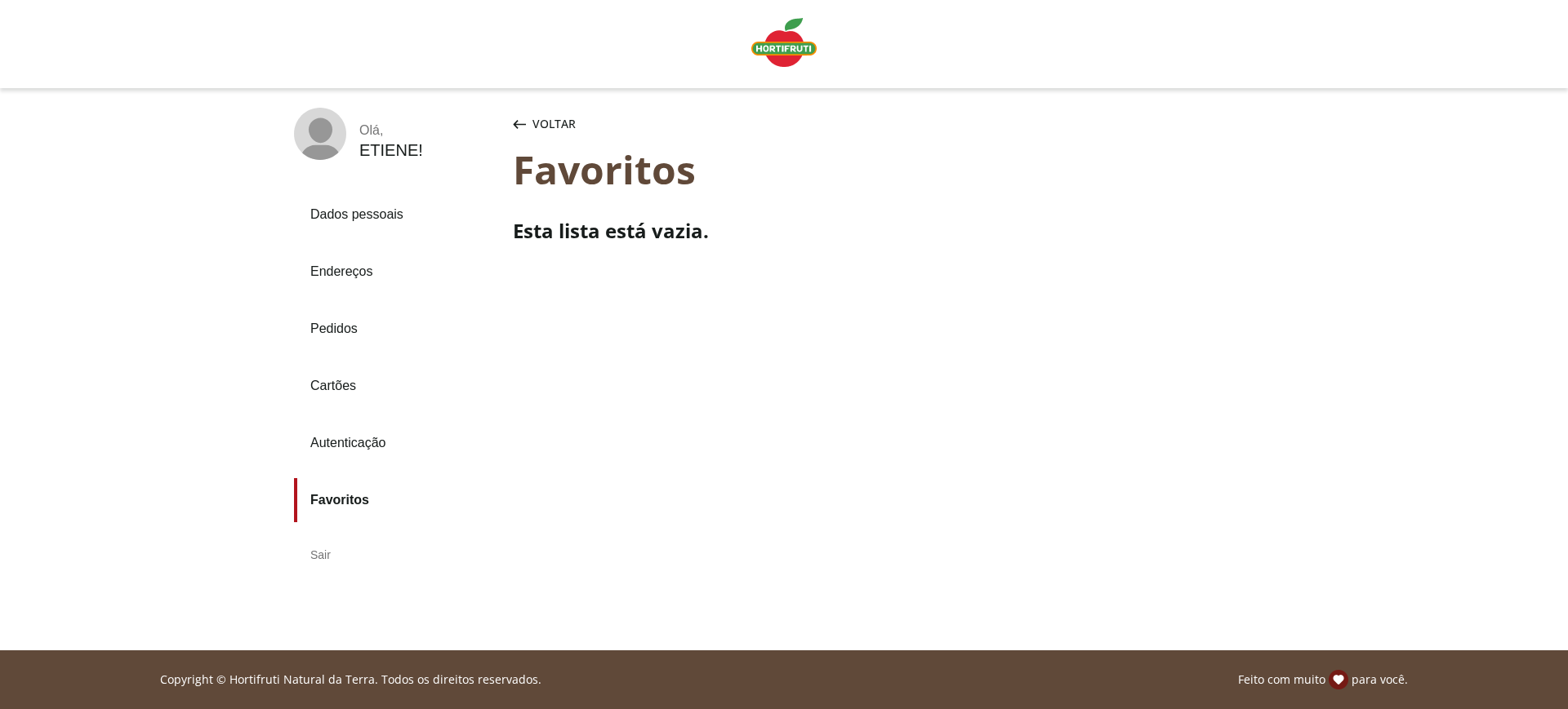
click at [359, 221] on link "Dados pessoais" at bounding box center [397, 214] width 206 height 44
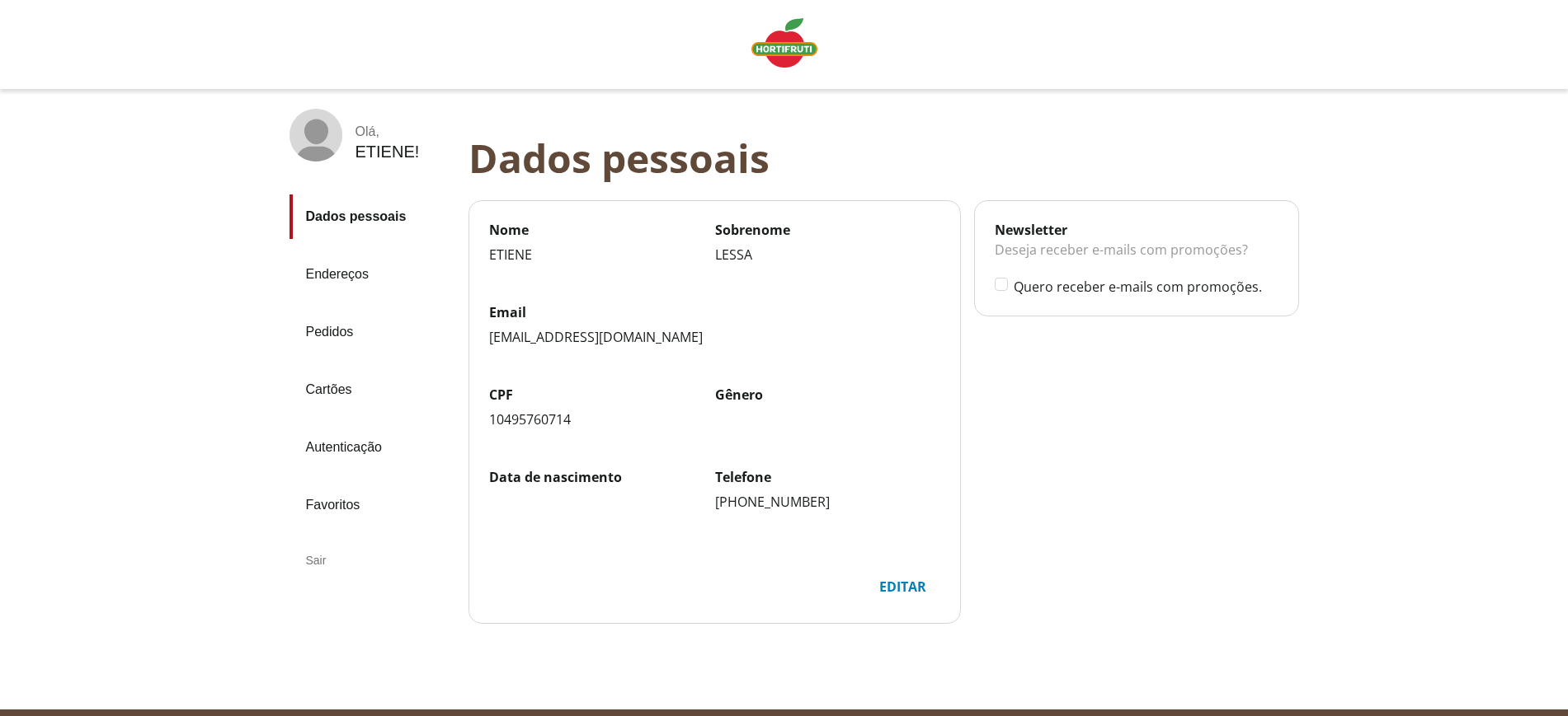
click at [336, 276] on link "Endereços" at bounding box center [372, 275] width 165 height 44
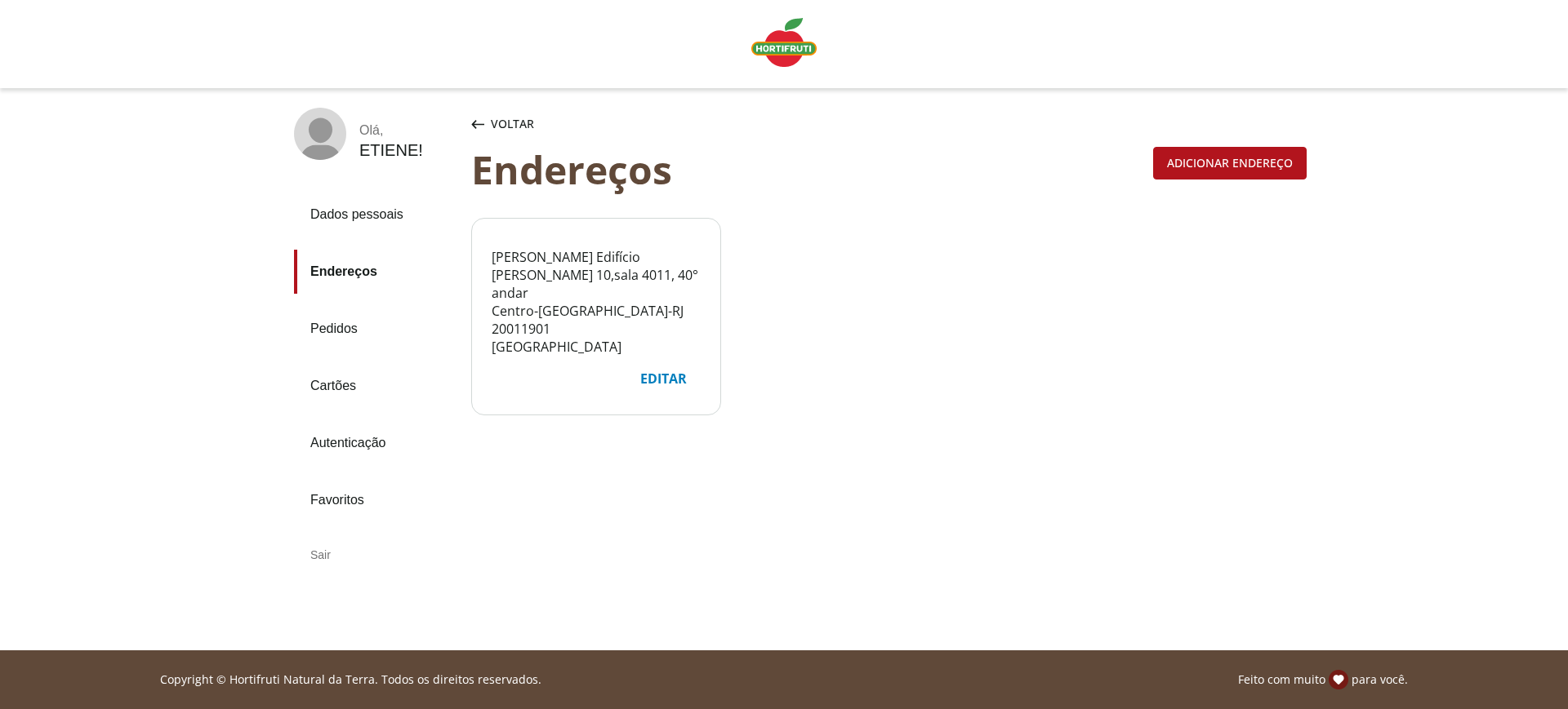
click at [340, 325] on link "Pedidos" at bounding box center [376, 329] width 164 height 44
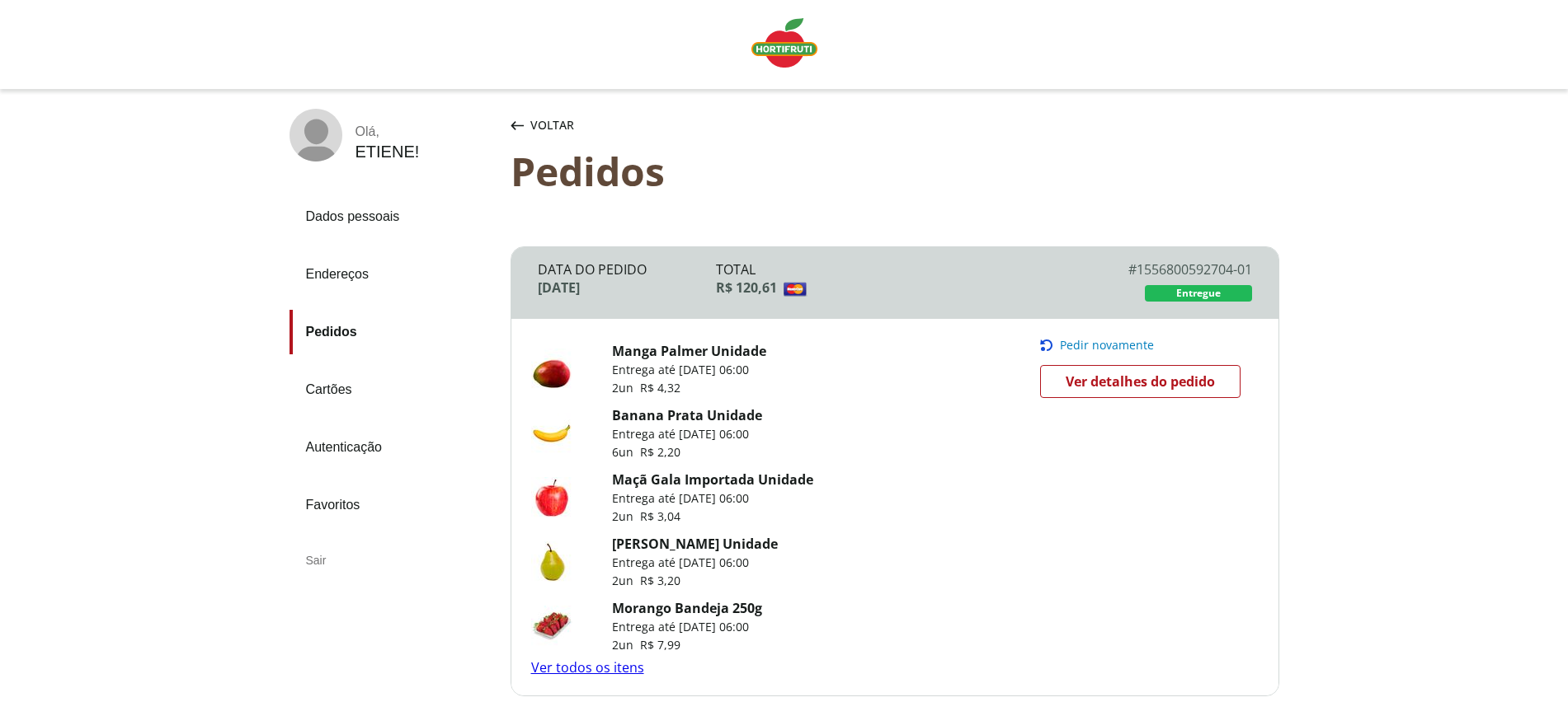
click at [1088, 339] on span "Pedir novamente" at bounding box center [1107, 346] width 94 height 13
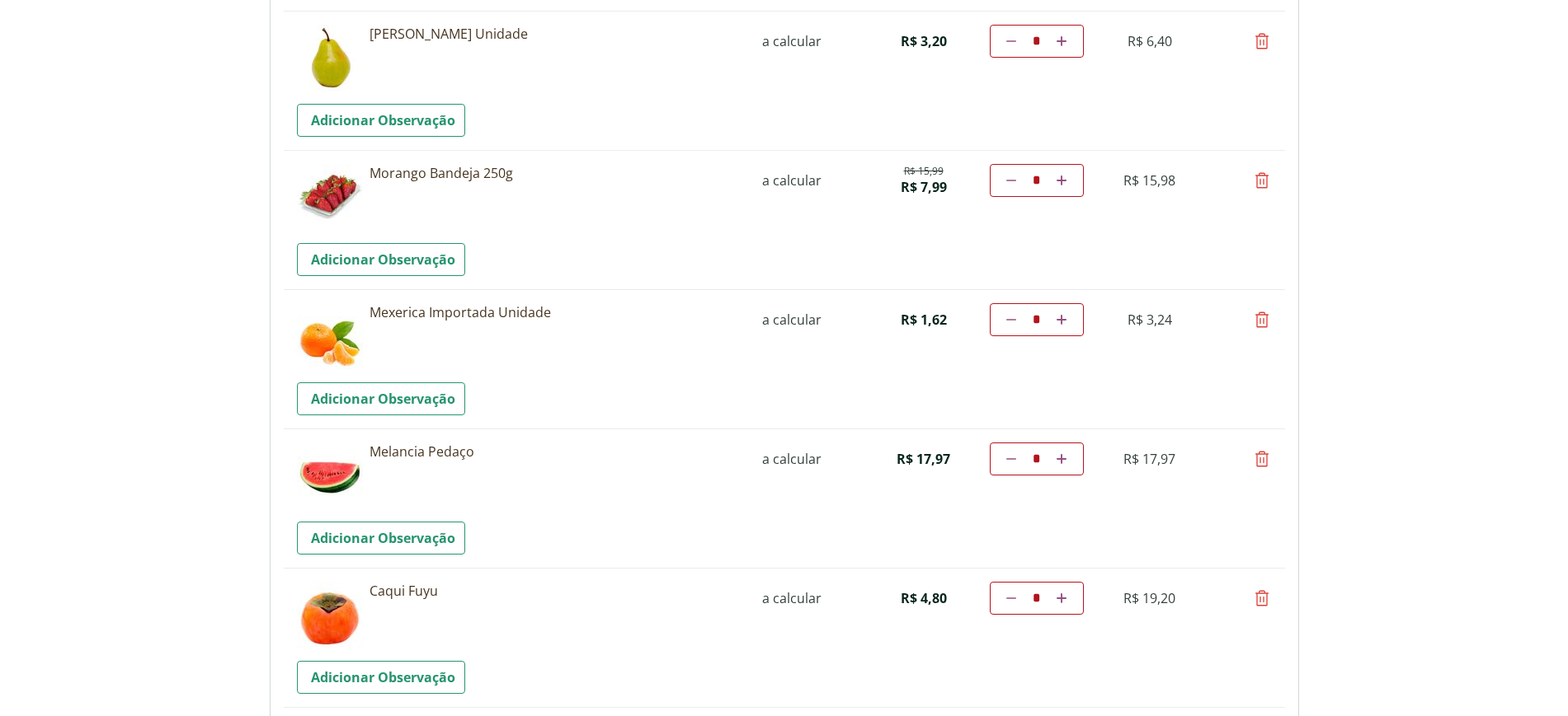
scroll to position [825, 0]
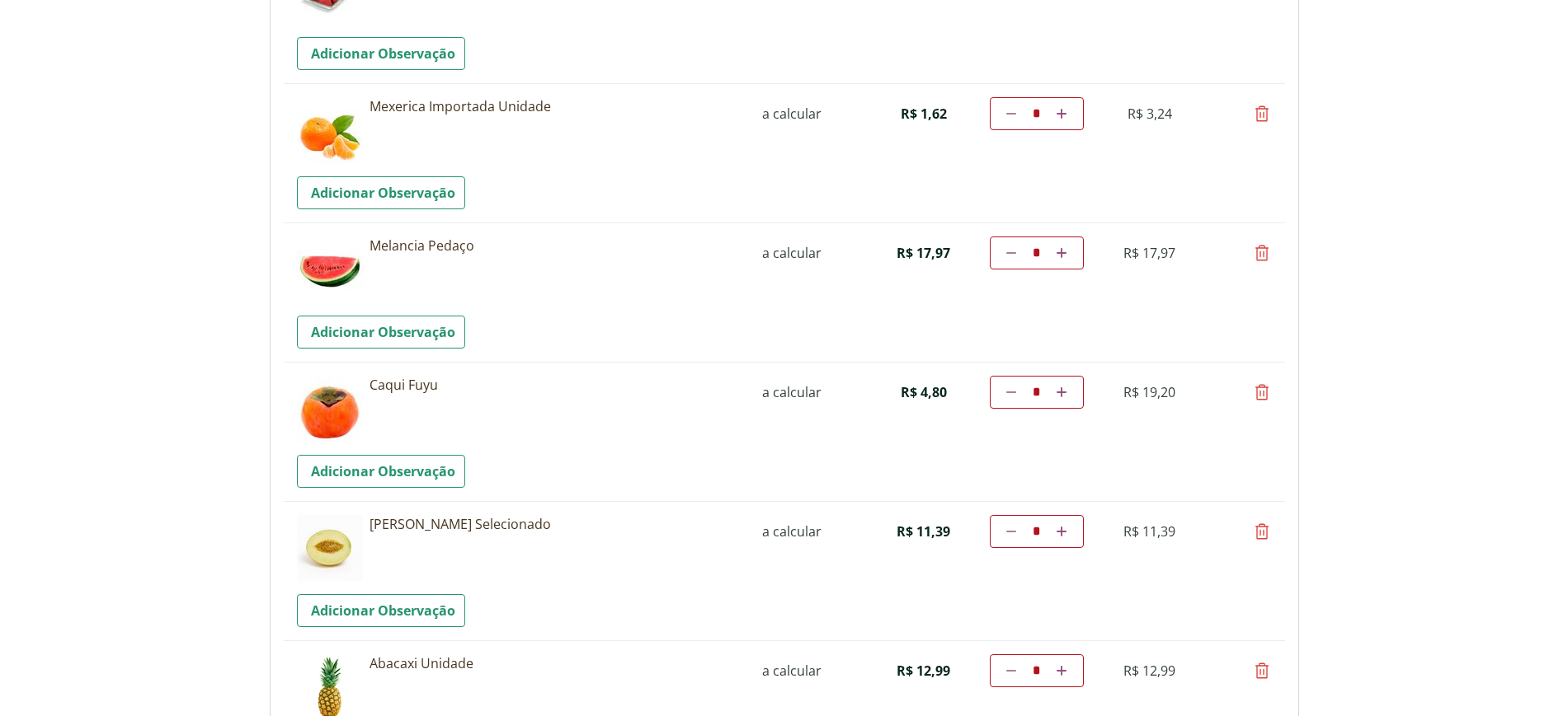
click at [1258, 385] on icon at bounding box center [1261, 392] width 20 height 20
type input "*"
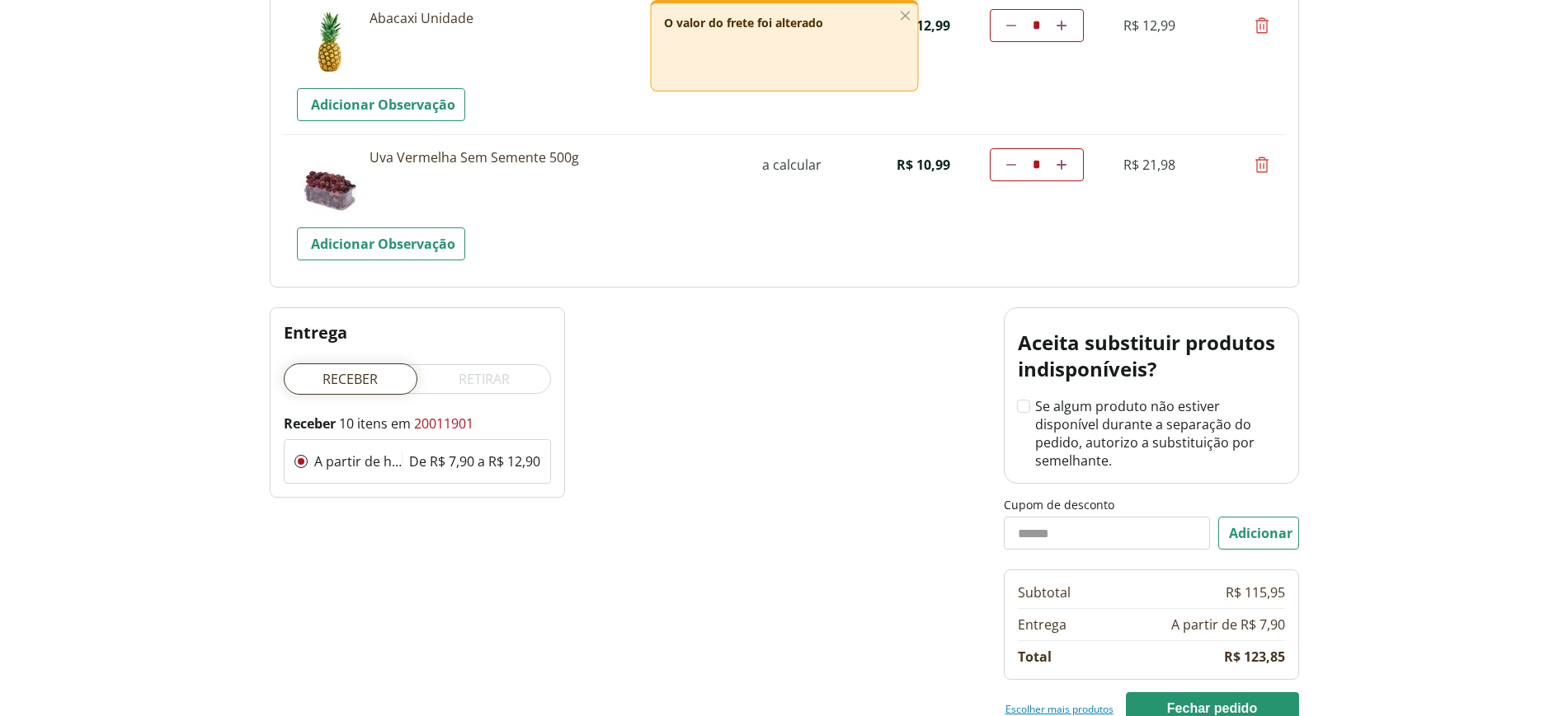
scroll to position [1340, 0]
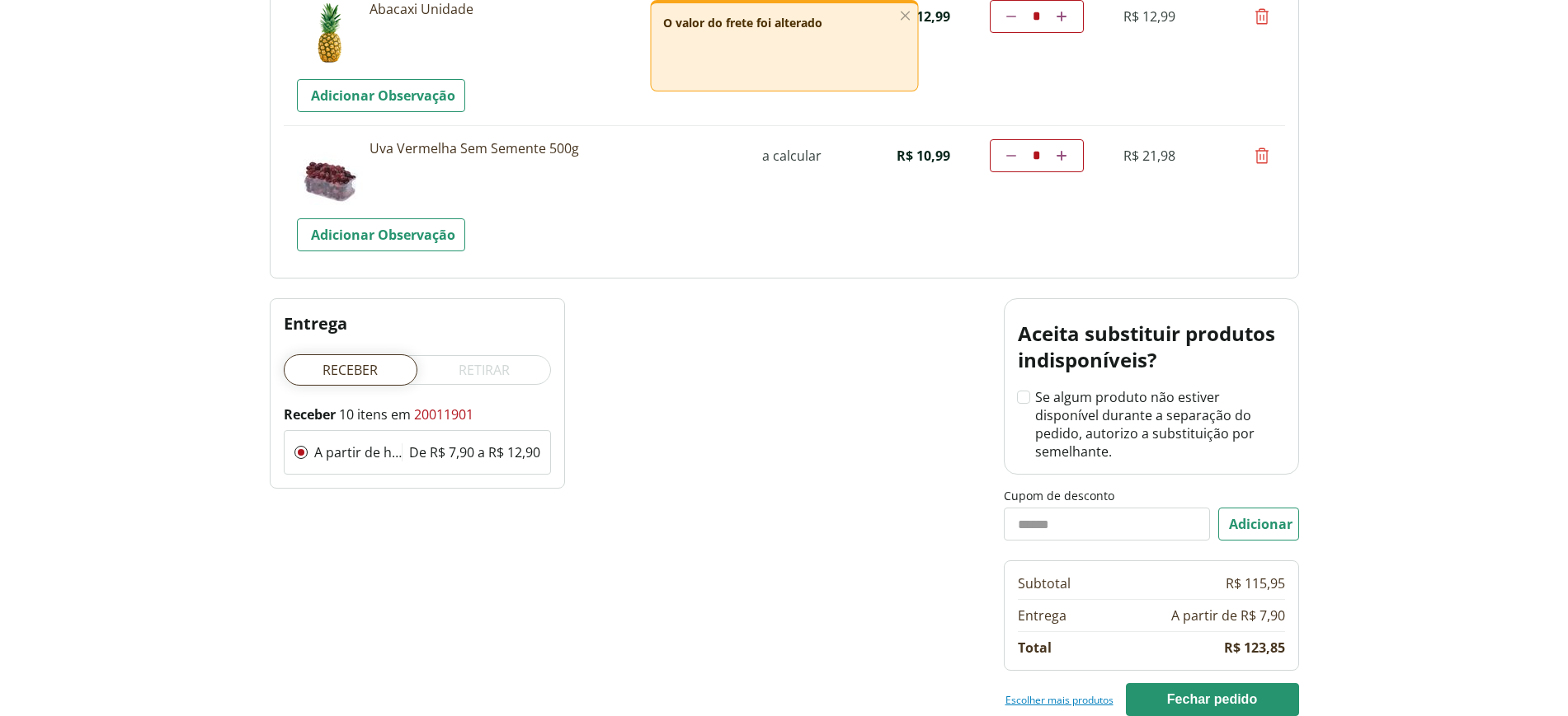
click at [1047, 693] on link "Escolher mais produtos" at bounding box center [1059, 700] width 108 height 13
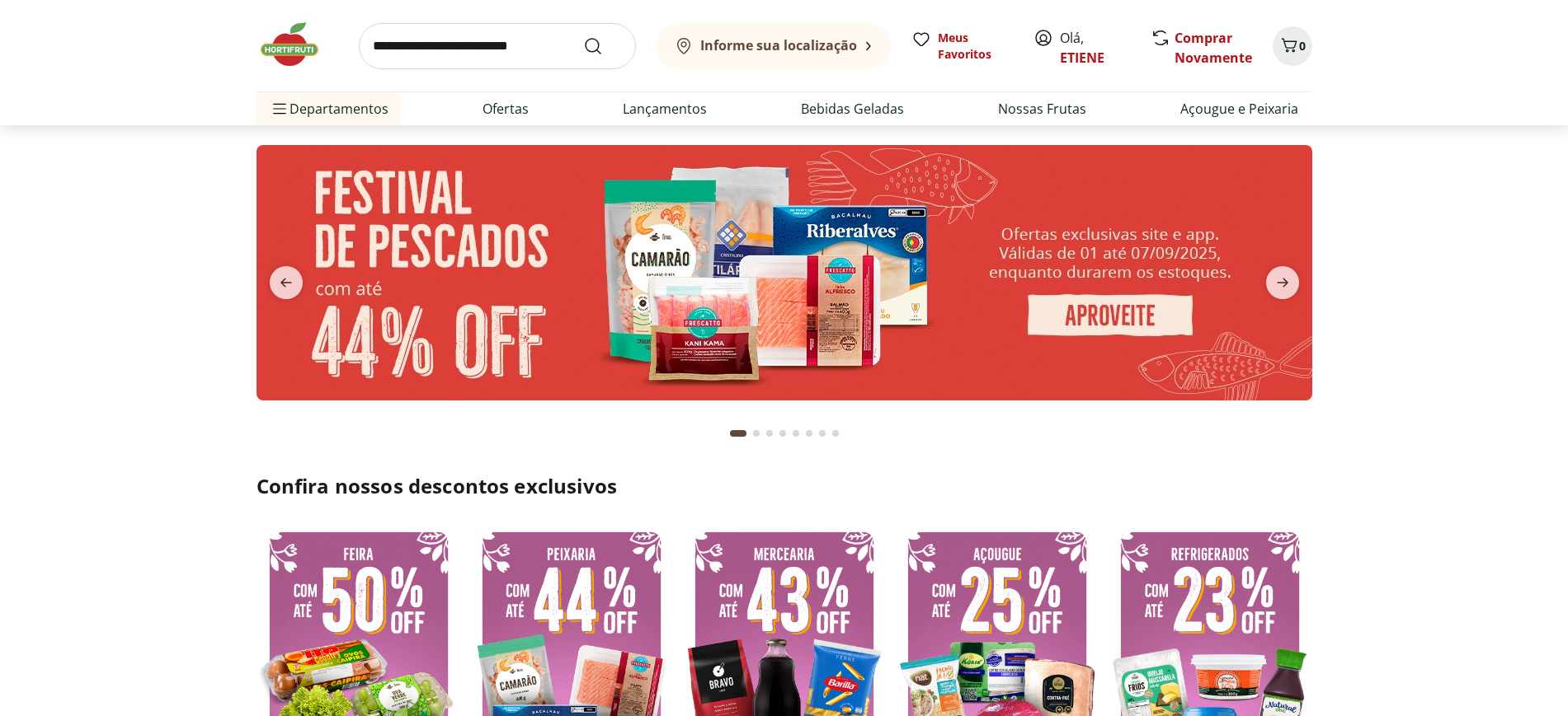
click at [456, 54] on input "search" at bounding box center [497, 46] width 277 height 46
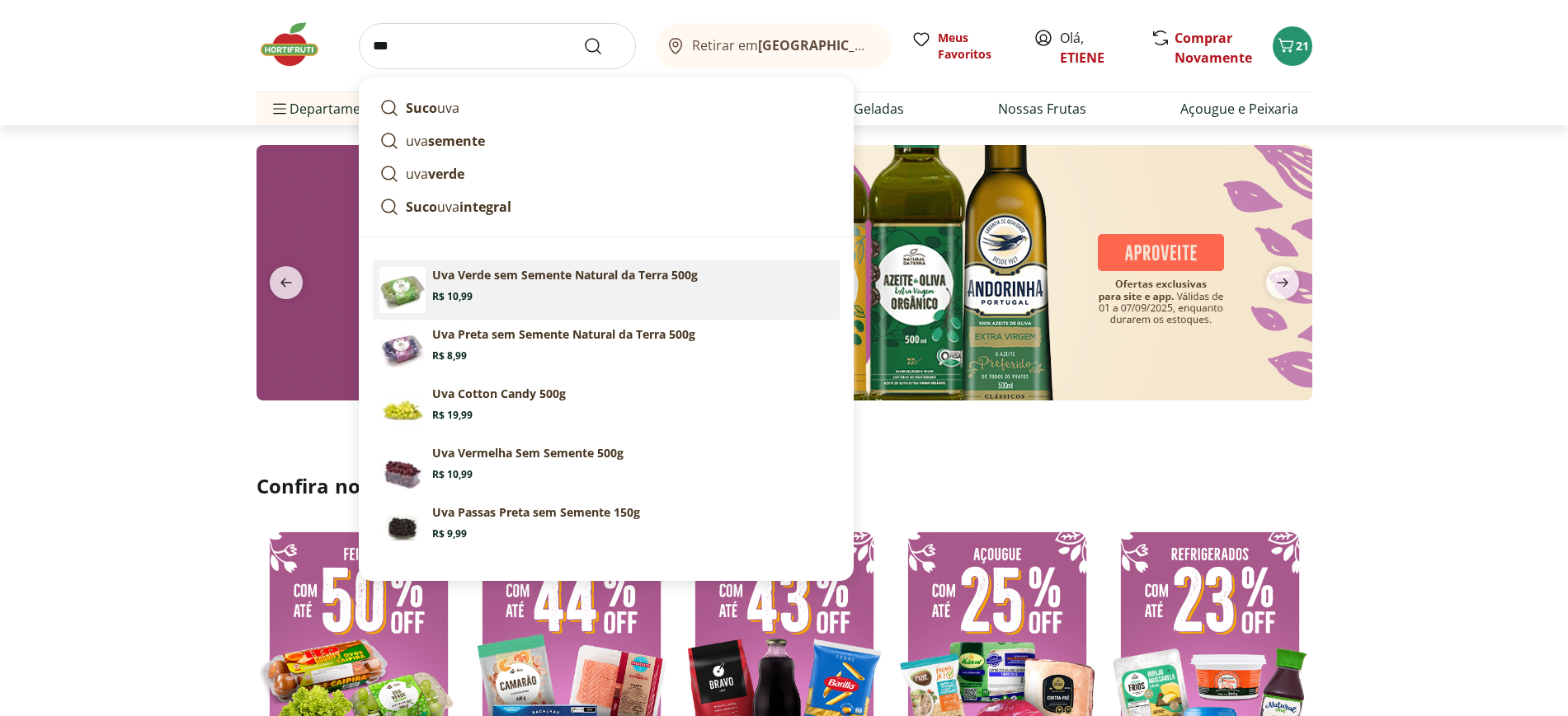
click at [495, 284] on section "Uva Verde sem Semente Natural da Terra 500g Price: R$ 10,99" at bounding box center [633, 285] width 401 height 37
type input "**********"
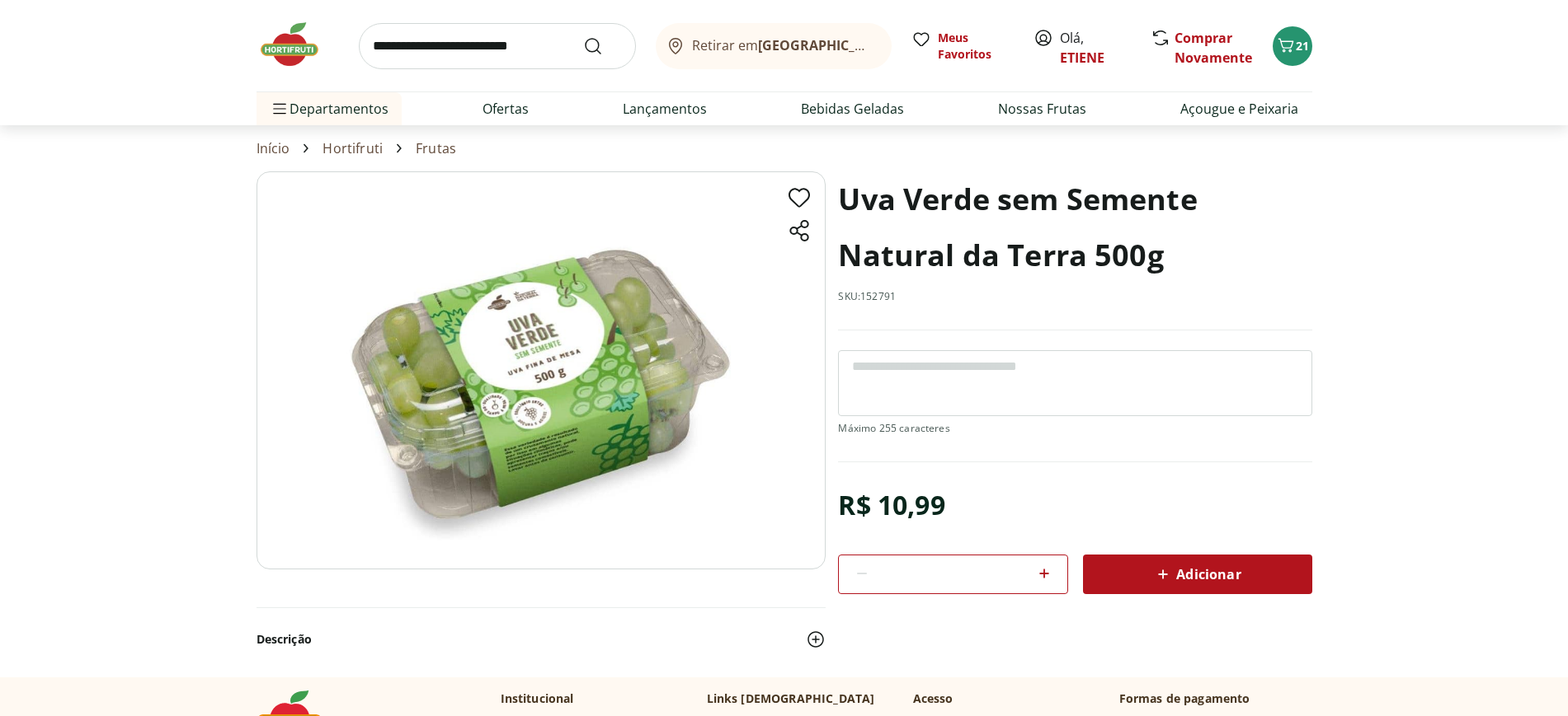
click at [1047, 570] on icon at bounding box center [1044, 574] width 20 height 20
type input "*"
click at [1132, 572] on div "Adicionar" at bounding box center [1197, 574] width 203 height 30
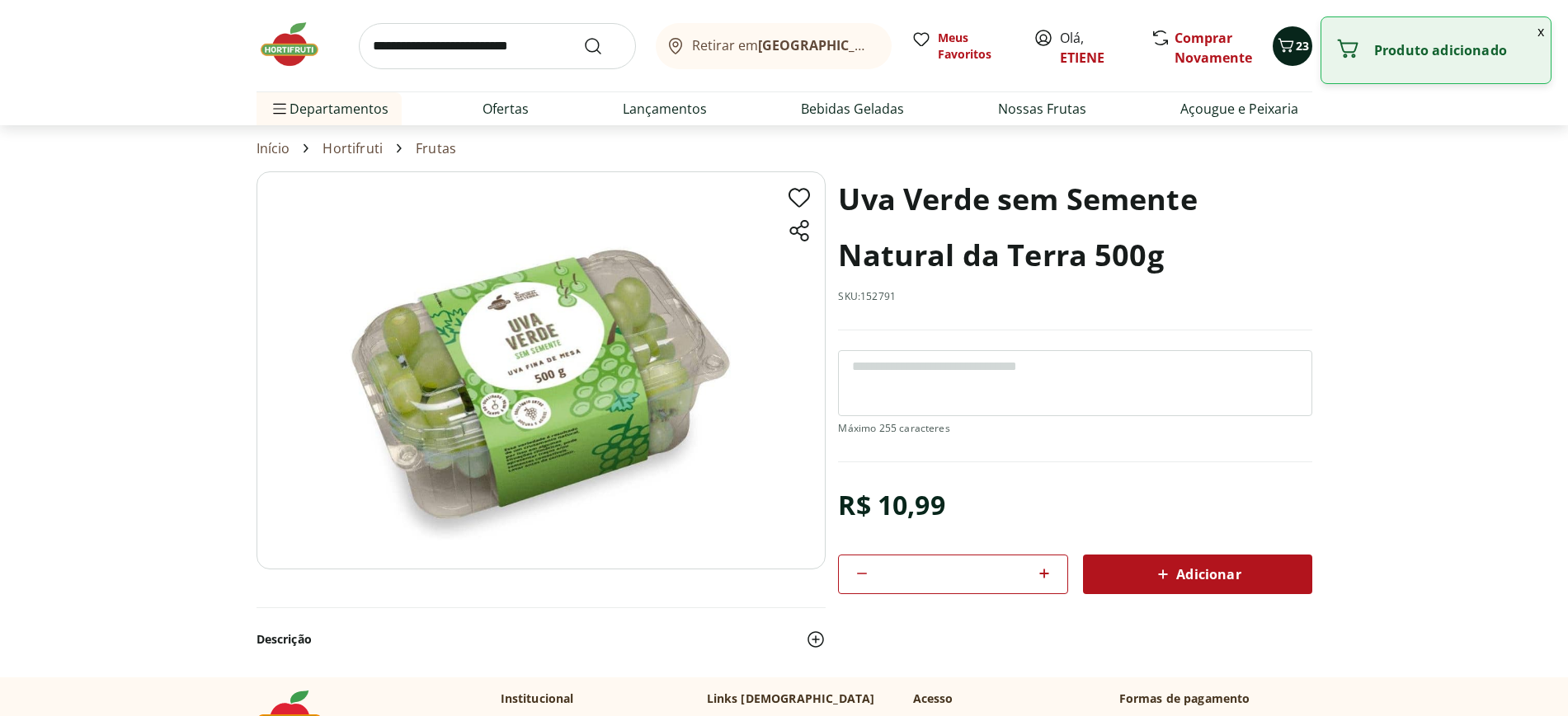
click at [1288, 39] on icon "Carrinho" at bounding box center [1285, 45] width 20 height 20
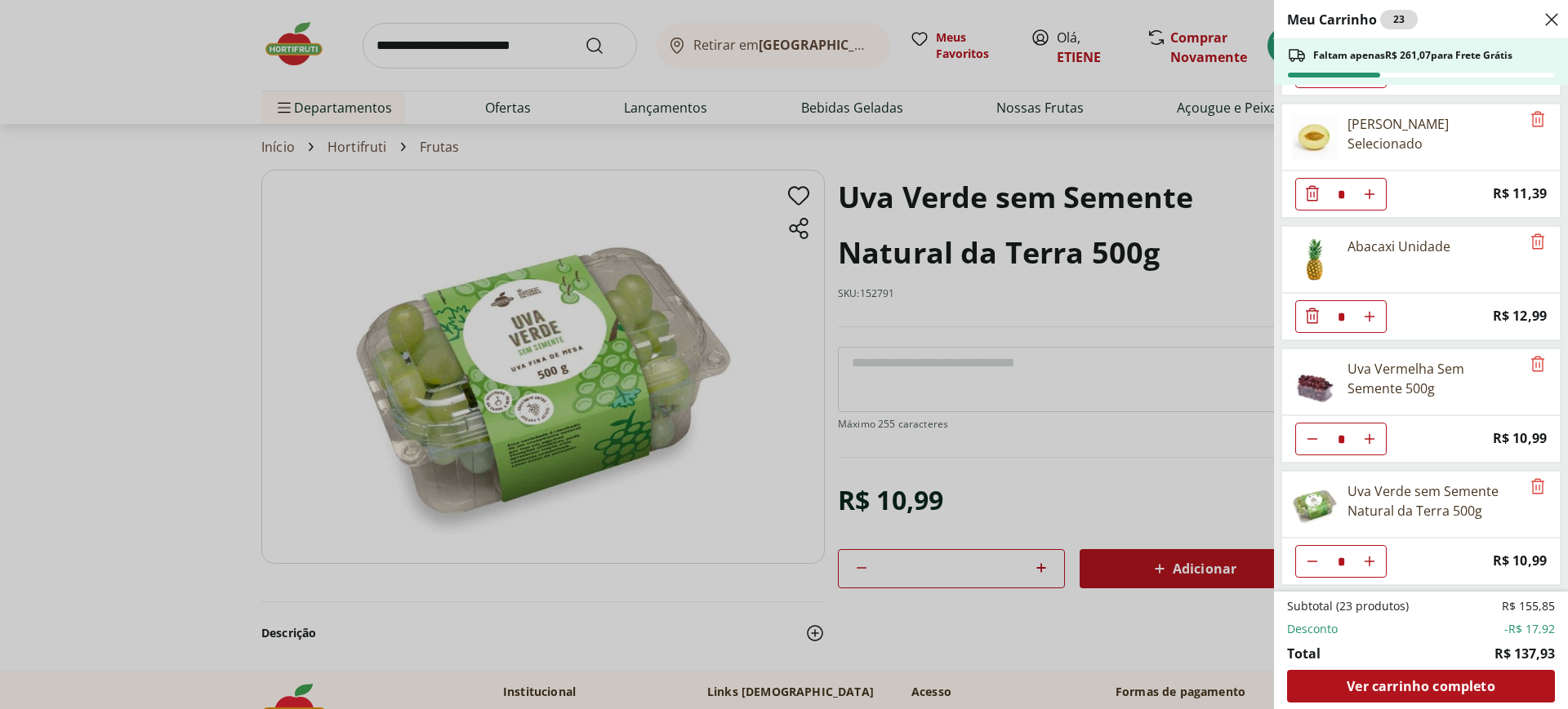
scroll to position [847, 0]
click at [1312, 437] on icon "Diminuir Quantidade" at bounding box center [1313, 439] width 13 height 13
type input "*"
click at [1310, 441] on icon "Diminuir Quantidade" at bounding box center [1312, 438] width 20 height 20
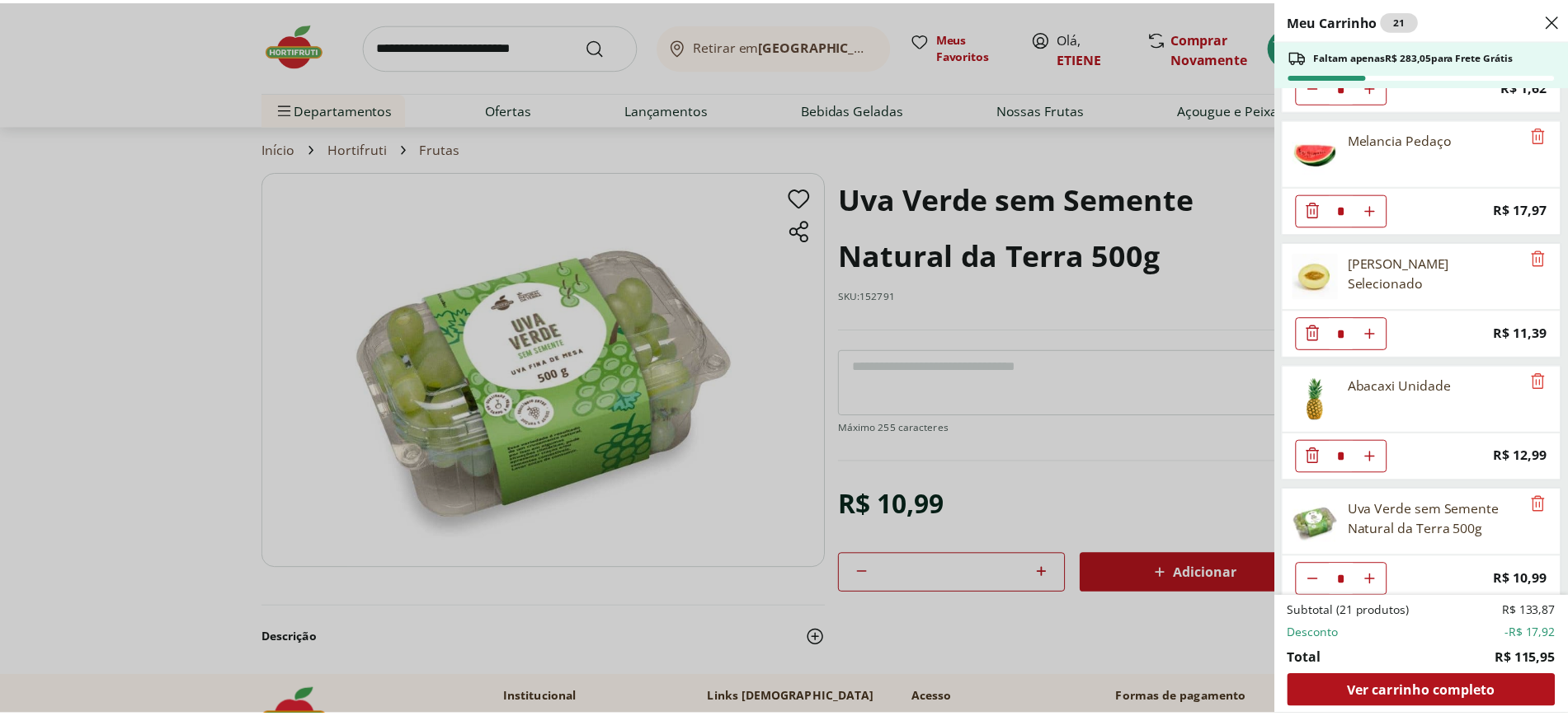
scroll to position [731, 0]
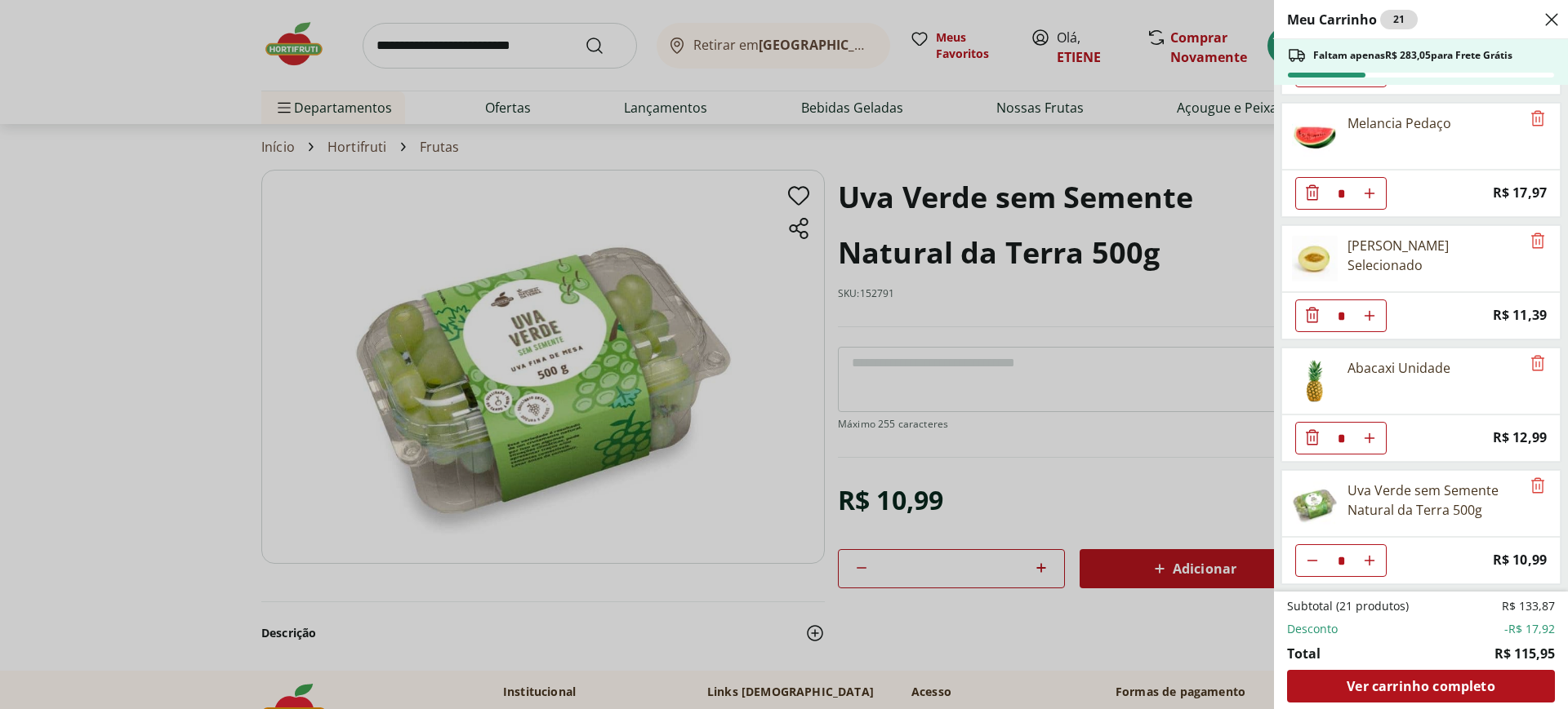
click at [968, 289] on div "Meu Carrinho 21 Faltam apenas R$ 283,05 para Frete Grátis Manga Palmer Unidade …" at bounding box center [784, 354] width 1568 height 709
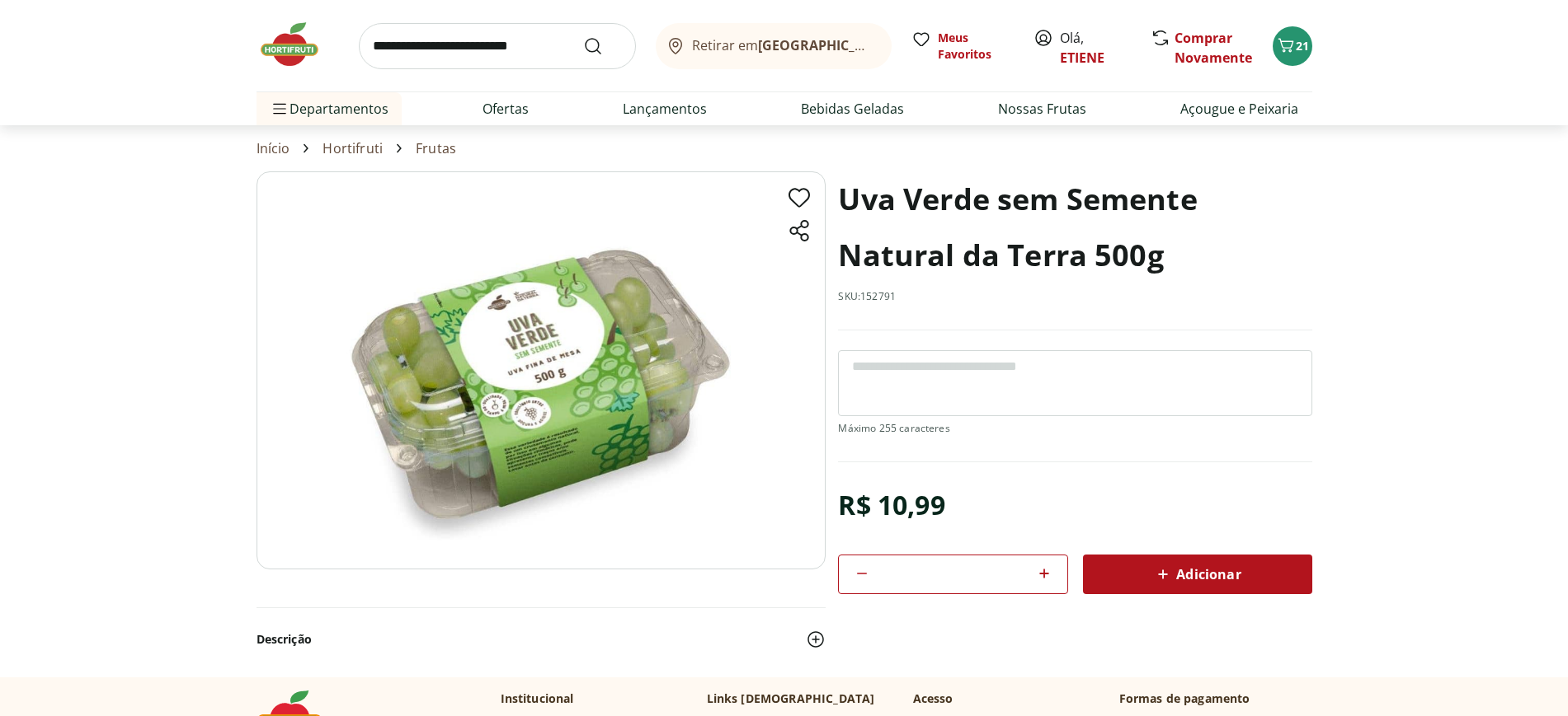
click at [440, 28] on input "search" at bounding box center [497, 46] width 277 height 46
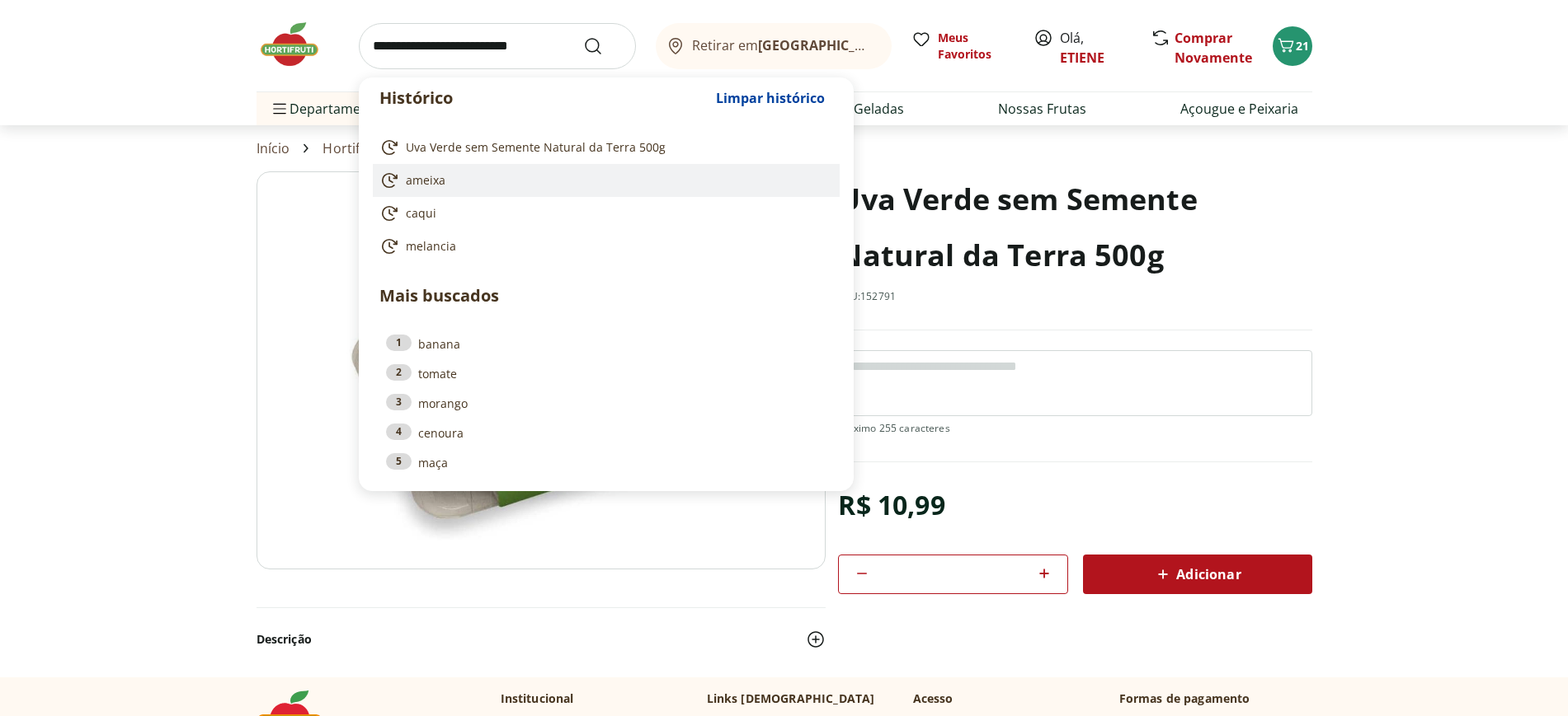
click at [441, 188] on link "ameixa" at bounding box center [603, 181] width 447 height 20
type input "******"
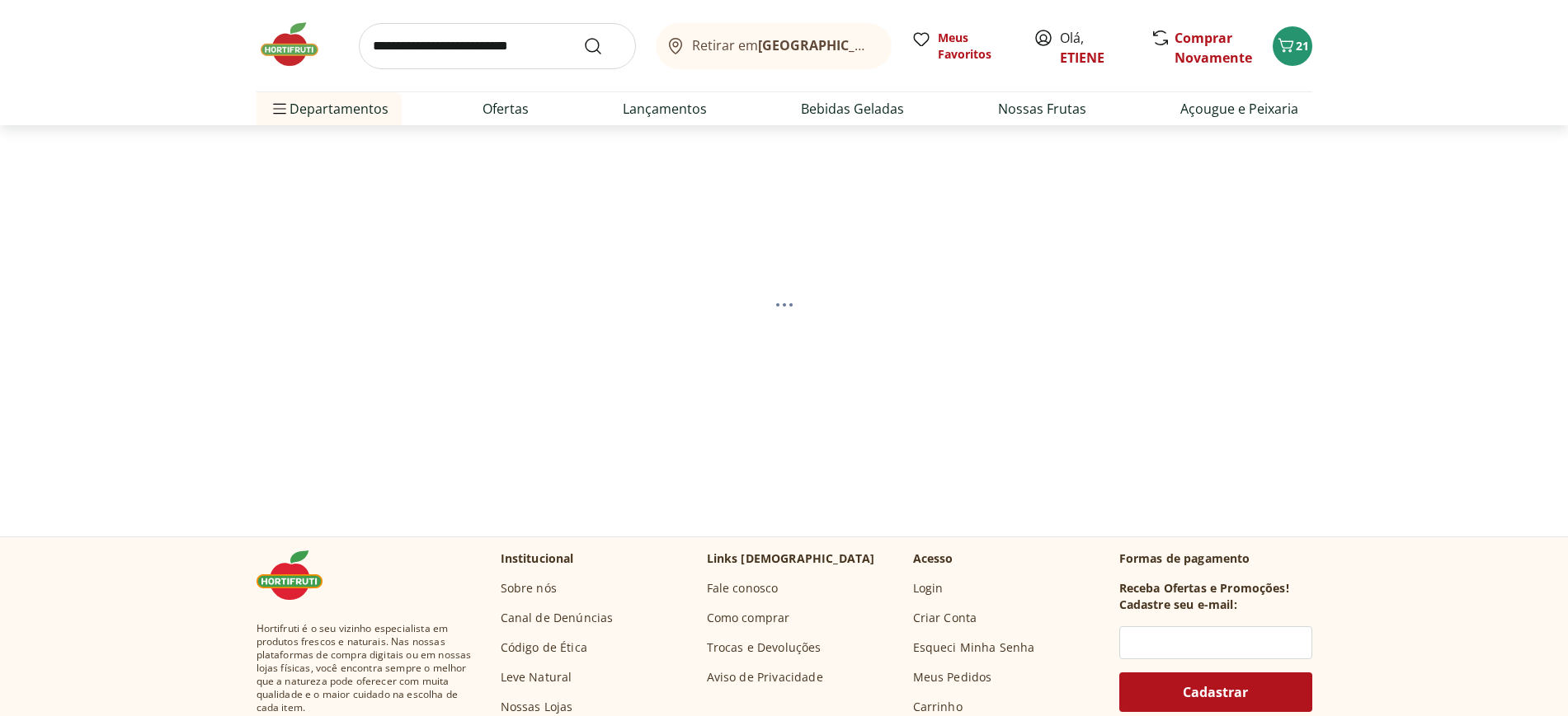
select select "**********"
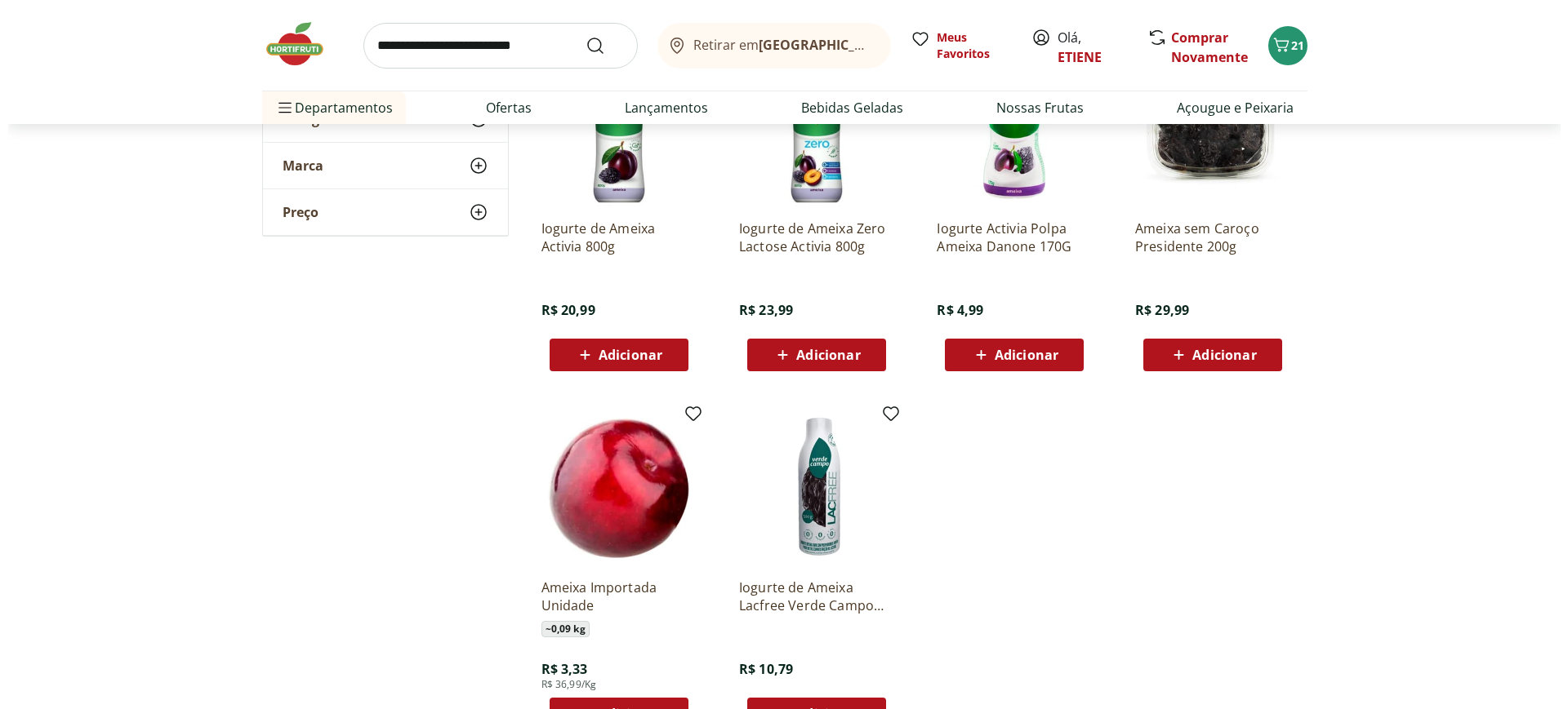
scroll to position [817, 0]
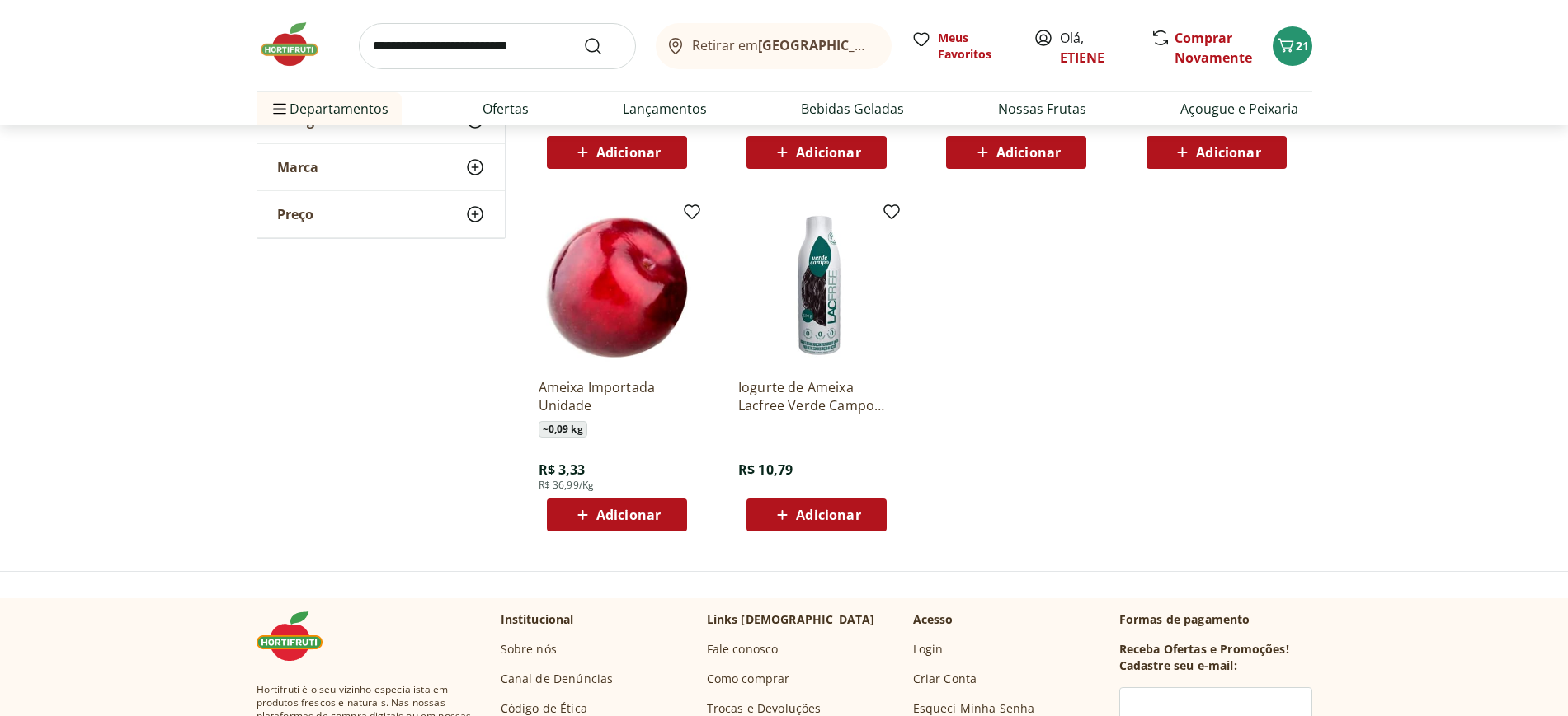
click at [674, 507] on button "Adicionar" at bounding box center [617, 515] width 140 height 33
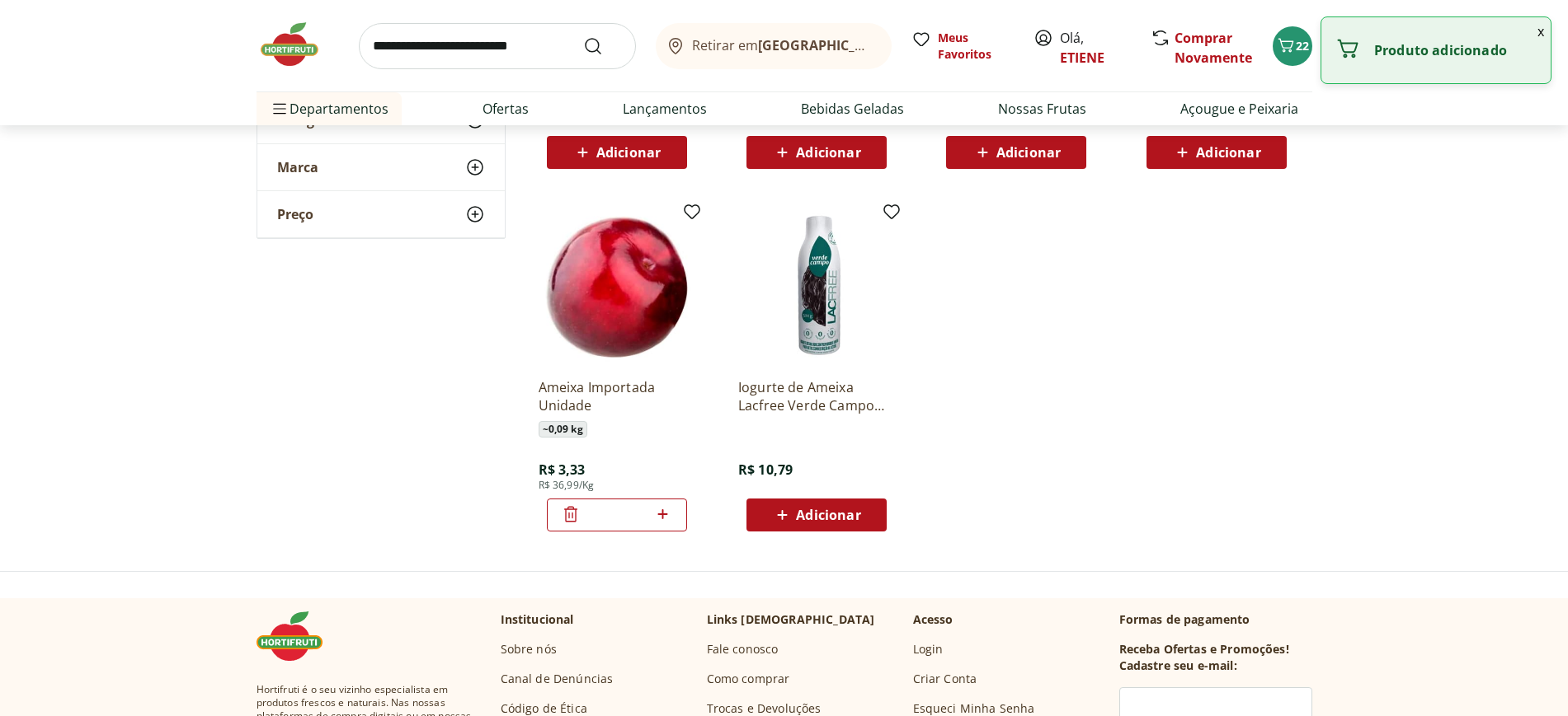
click at [667, 508] on icon at bounding box center [662, 514] width 20 height 20
type input "*"
click at [1291, 54] on icon "Carrinho" at bounding box center [1285, 45] width 20 height 20
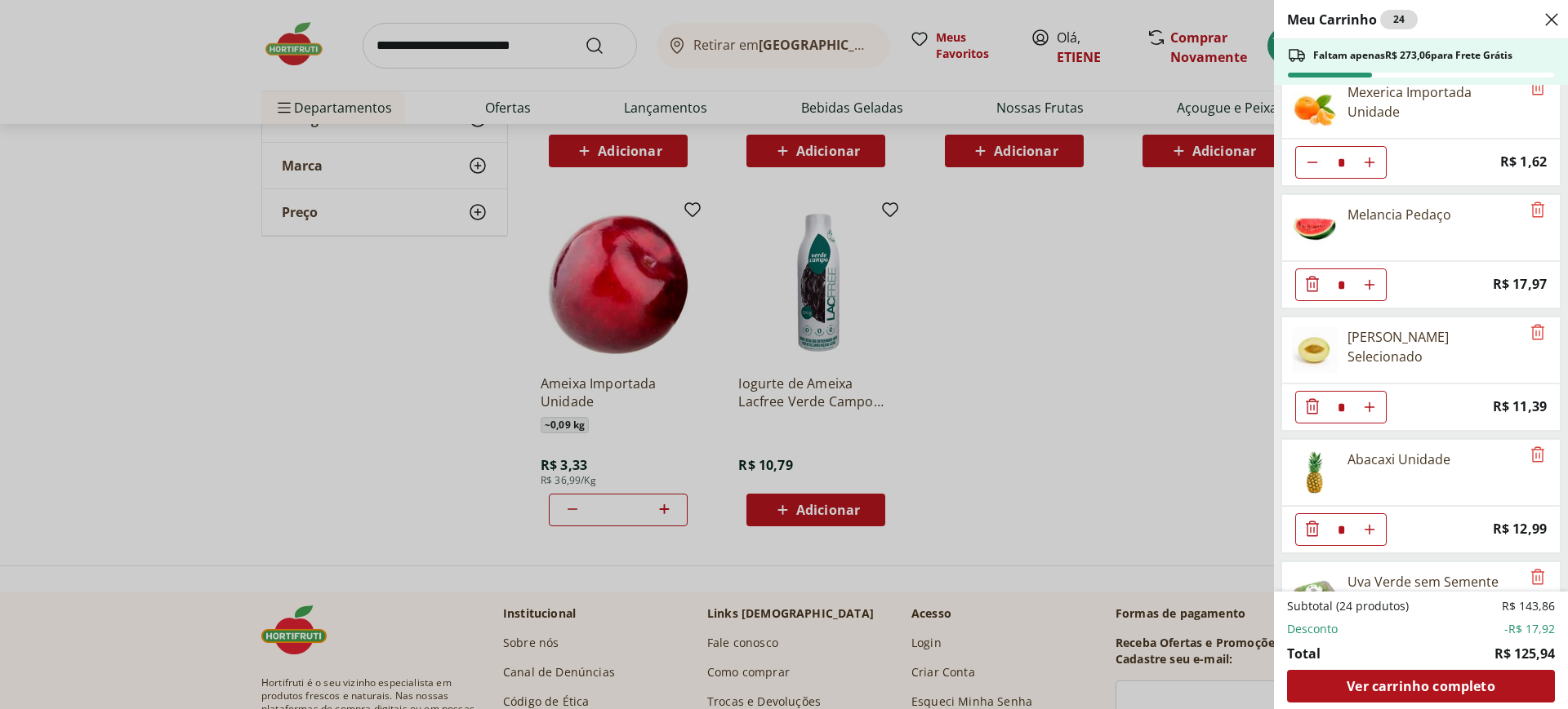
scroll to position [847, 0]
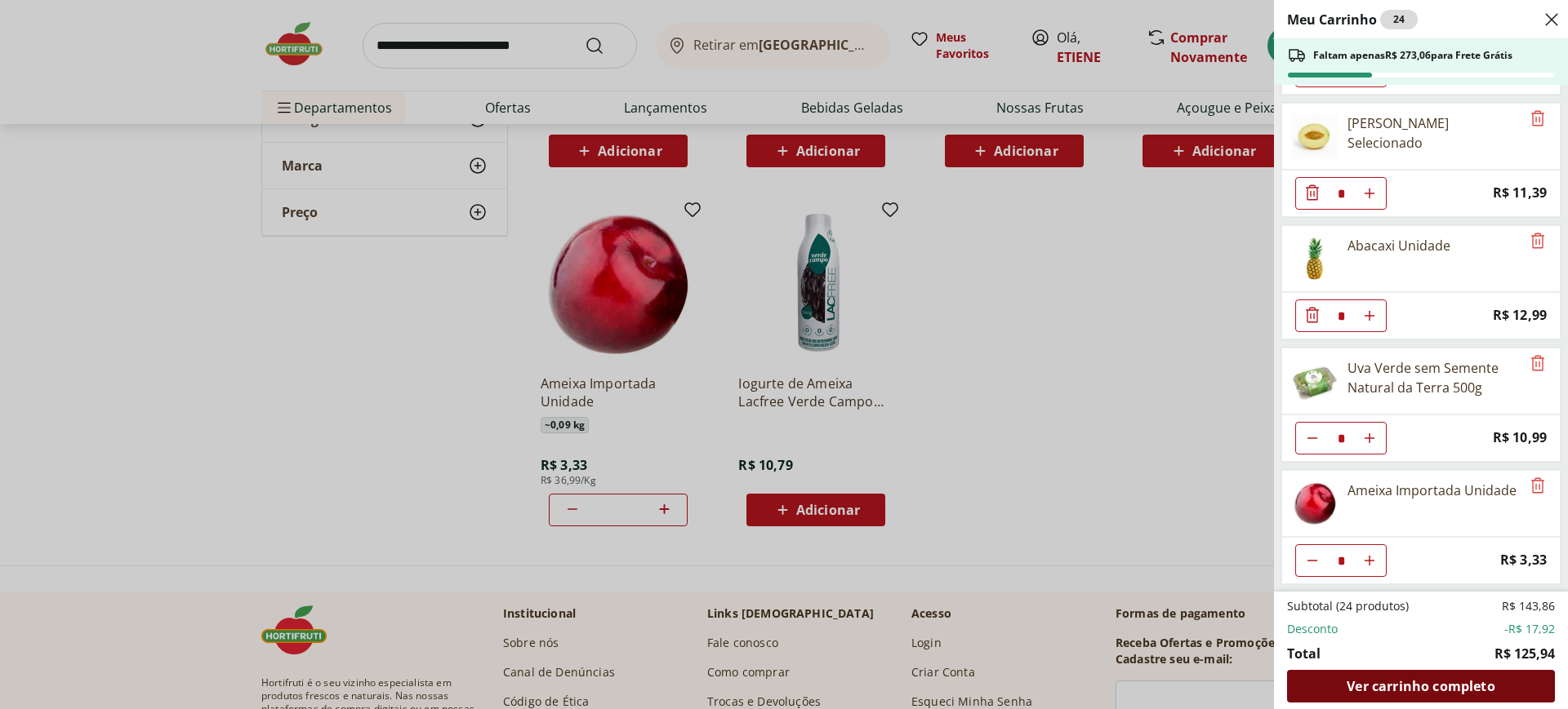
click at [1394, 700] on div "Ver carrinho completo" at bounding box center [1420, 686] width 268 height 32
